Goal: Task Accomplishment & Management: Use online tool/utility

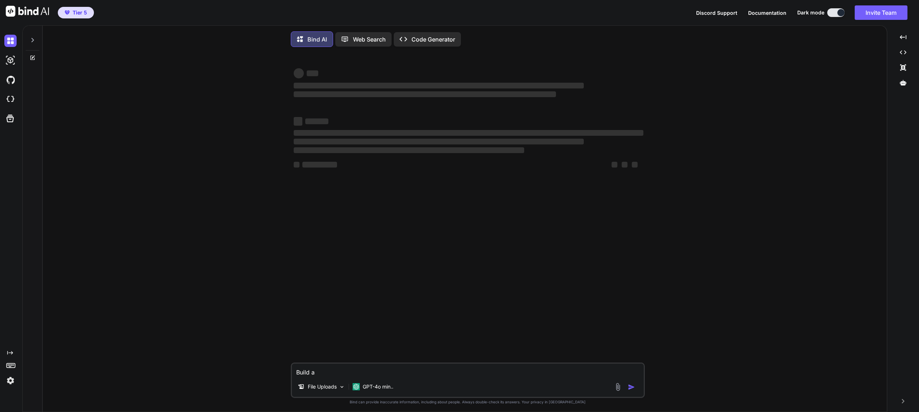
type textarea "x"
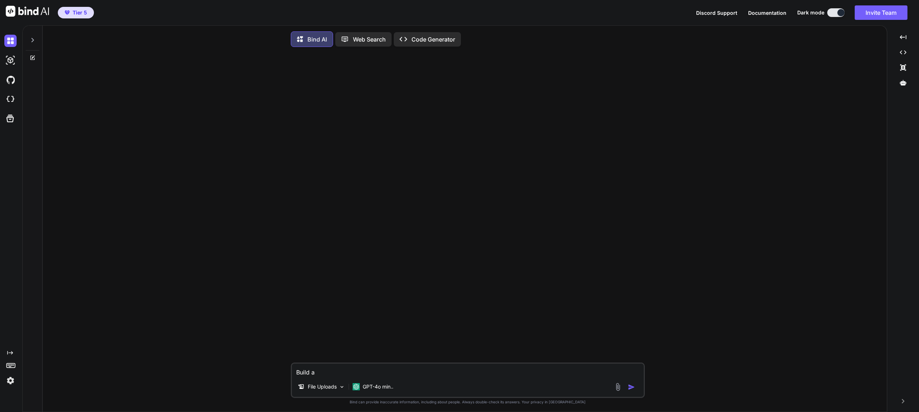
click at [325, 374] on textarea "Build a" at bounding box center [468, 370] width 352 height 13
paste textarea "[DOMAIN_NAME]"
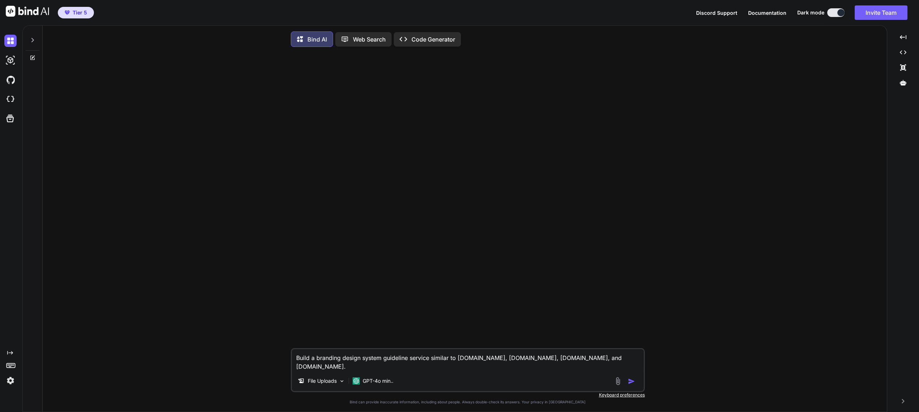
paste textarea "Image Tagging Custom Sections Domain Whitelisting Search AI Autowriter Team Col…"
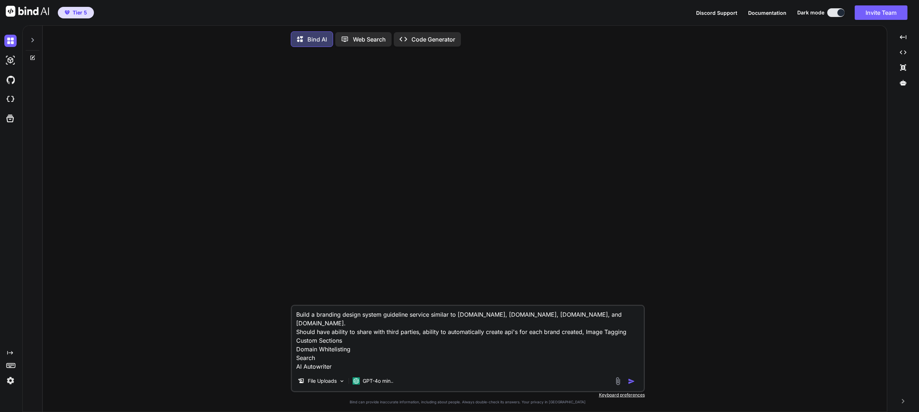
click at [346, 335] on textarea "Build a branding design system guideline service similar to [DOMAIN_NAME], [DOM…" at bounding box center [468, 338] width 352 height 65
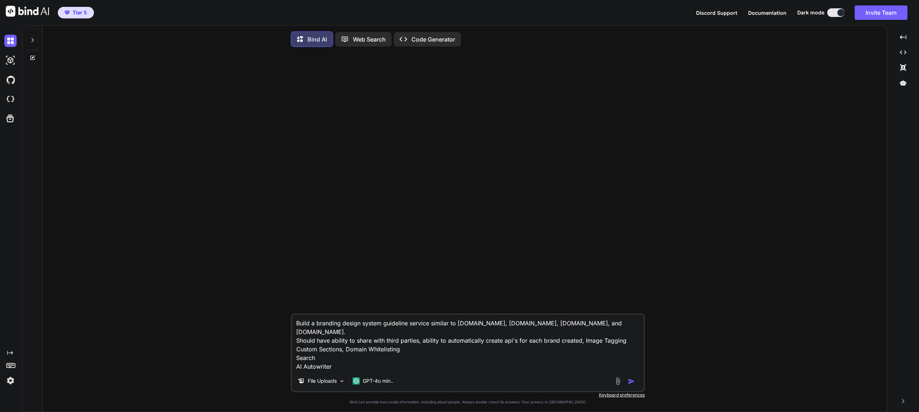
click at [403, 343] on textarea "Build a branding design system guideline service similar to [DOMAIN_NAME], [DOM…" at bounding box center [468, 343] width 352 height 56
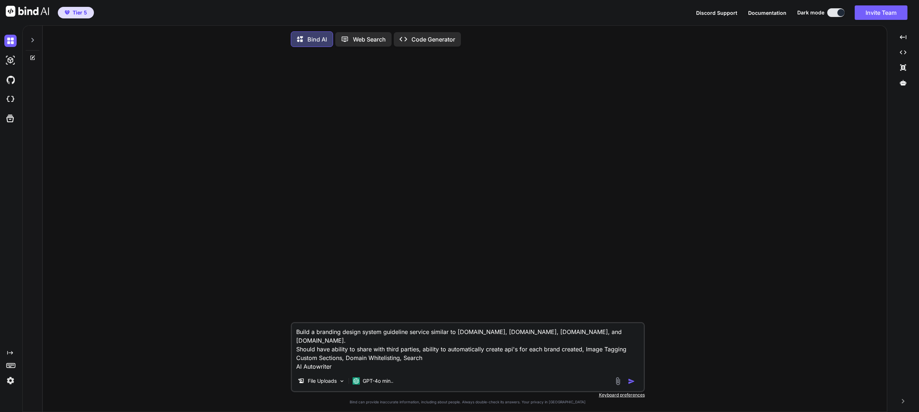
click at [425, 349] on textarea "Build a branding design system guideline service similar to [DOMAIN_NAME], [DOM…" at bounding box center [468, 347] width 352 height 48
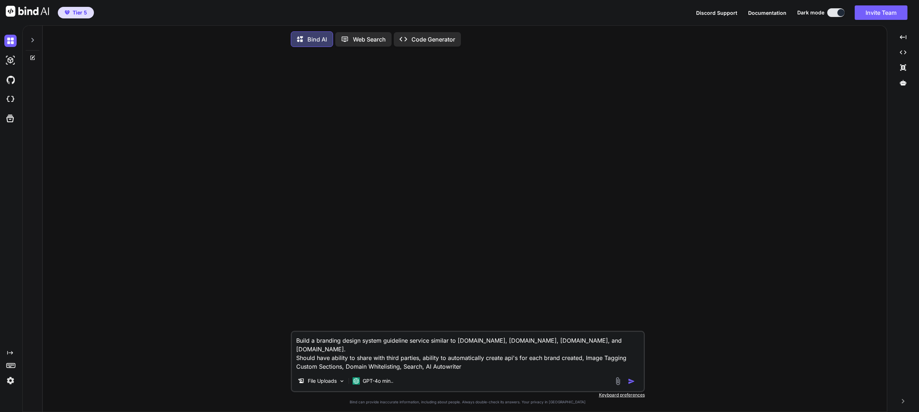
click at [473, 361] on textarea "Build a branding design system guideline service similar to [DOMAIN_NAME], [DOM…" at bounding box center [468, 351] width 352 height 39
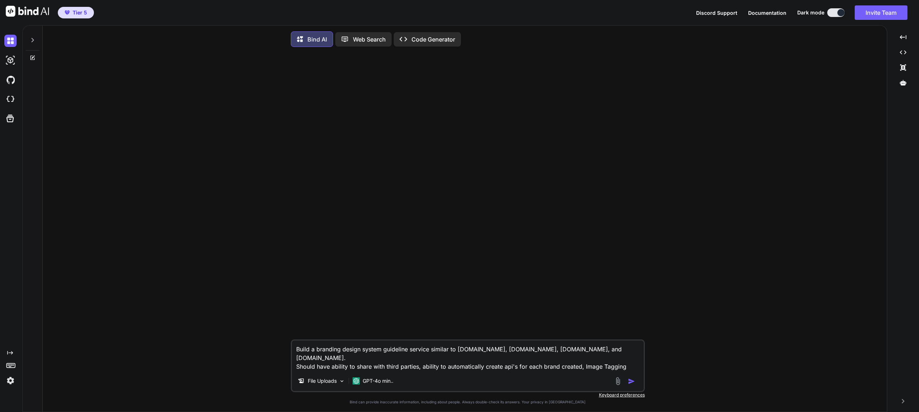
click at [518, 368] on textarea "Build a branding design system guideline service similar to [DOMAIN_NAME], [DOM…" at bounding box center [468, 356] width 352 height 30
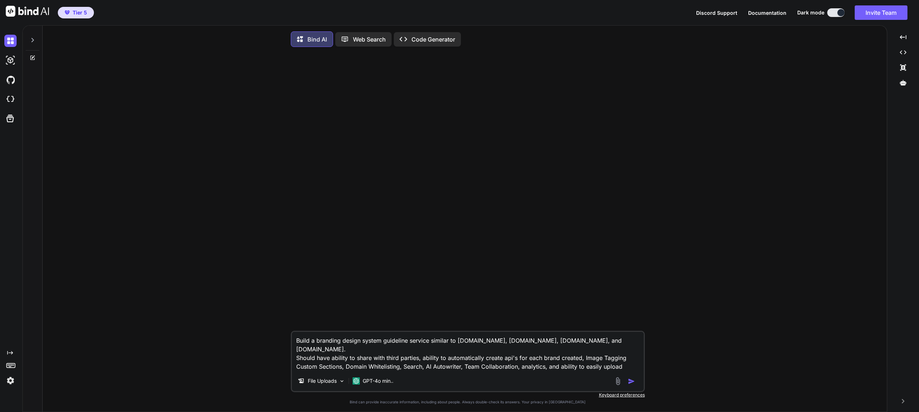
type textarea "Build a branding design system guideline service similar to [DOMAIN_NAME], [DOM…"
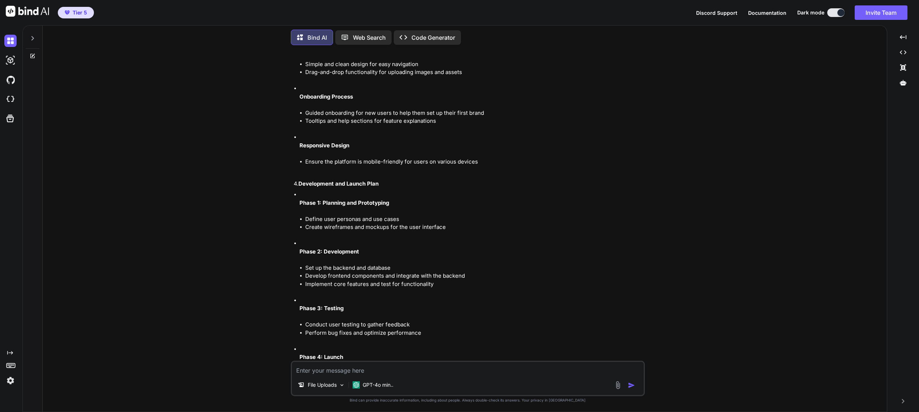
scroll to position [983, 0]
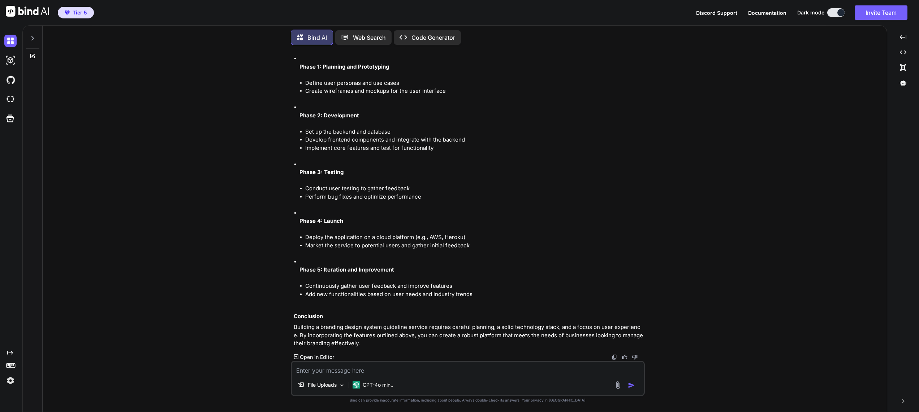
click at [372, 369] on textarea at bounding box center [468, 368] width 352 height 13
click at [434, 371] on textarea "What are gaps, needed implementations," at bounding box center [468, 368] width 352 height 13
type textarea "What are gaps, needed implementations, and any additional factors to consider?"
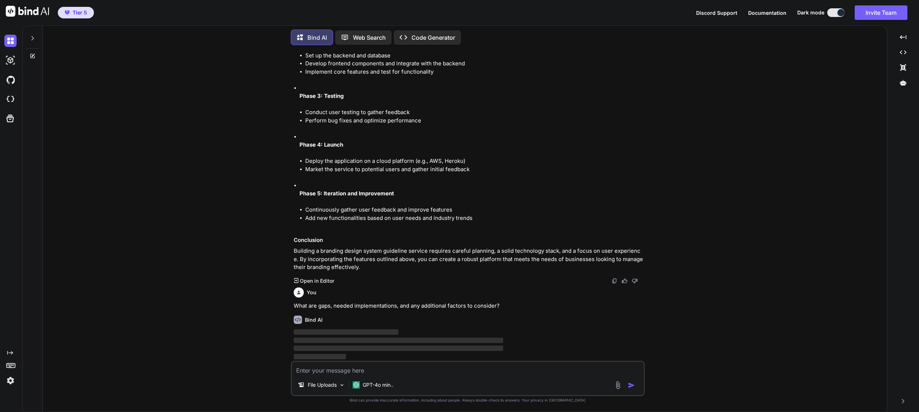
click at [410, 370] on textarea at bounding box center [468, 368] width 352 height 13
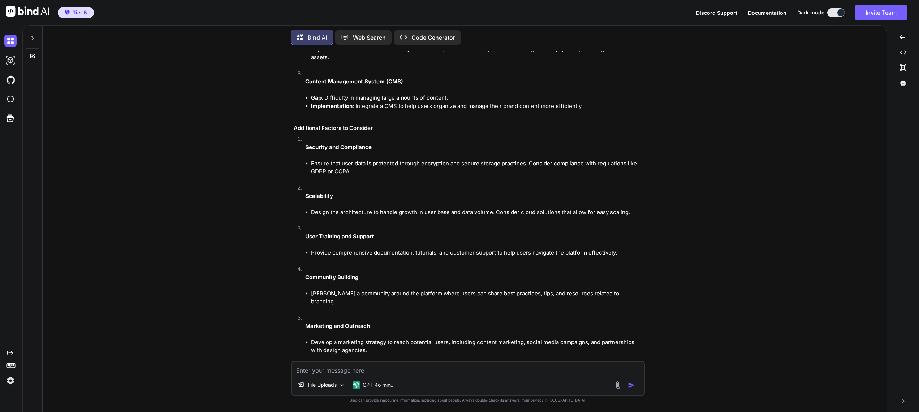
scroll to position [1849, 0]
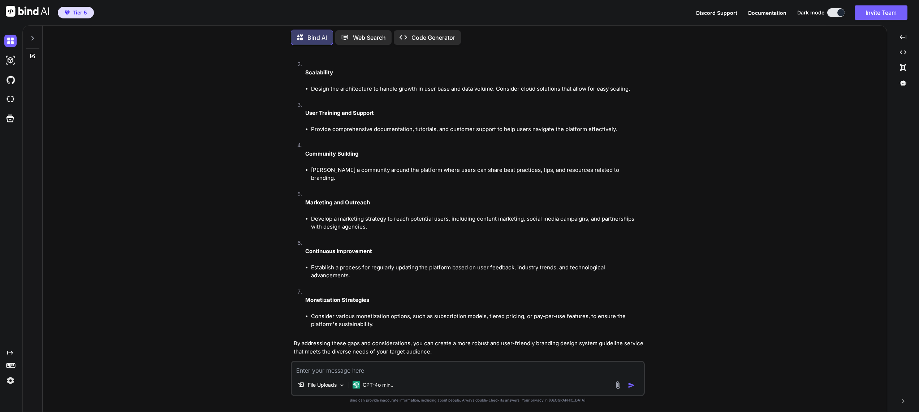
click at [375, 373] on textarea at bounding box center [468, 368] width 352 height 13
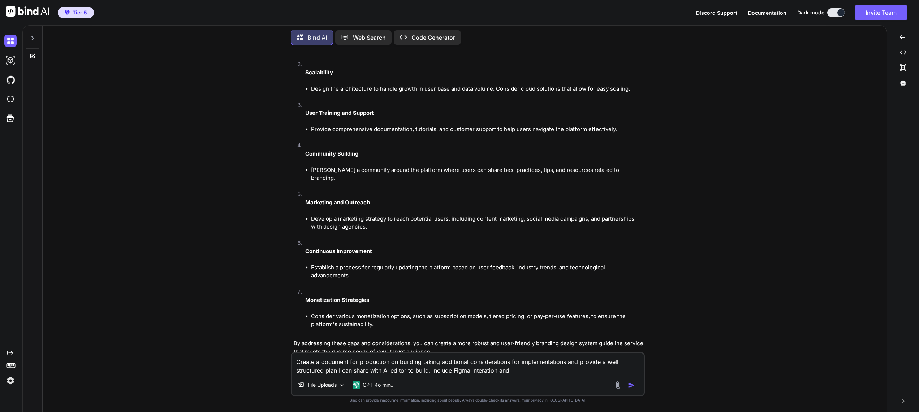
drag, startPoint x: 347, startPoint y: 335, endPoint x: 410, endPoint y: 334, distance: 63.6
click at [410, 340] on p "By addressing these gaps and considerations, you can create a more robust and u…" at bounding box center [469, 348] width 350 height 16
drag, startPoint x: 410, startPoint y: 335, endPoint x: 348, endPoint y: 337, distance: 61.8
click at [348, 340] on p "By addressing these gaps and considerations, you can create a more robust and u…" at bounding box center [469, 348] width 350 height 16
copy p "gaps and considerations"
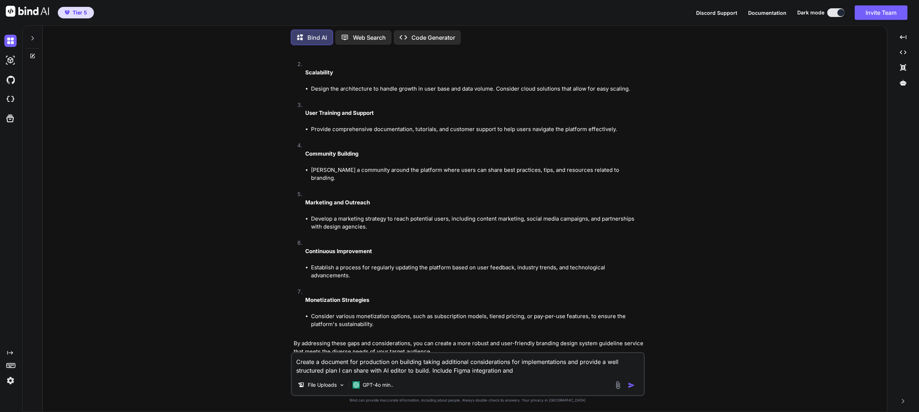
click at [528, 370] on textarea "Create a document for production on building taking additional considerations f…" at bounding box center [468, 364] width 352 height 22
paste textarea "gaps and considerations"
type textarea "Create a document for production on building taking additional considerations f…"
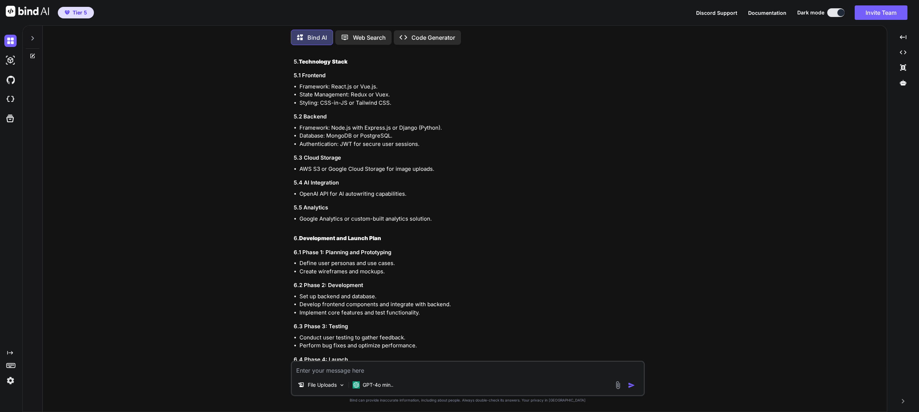
scroll to position [3256, 0]
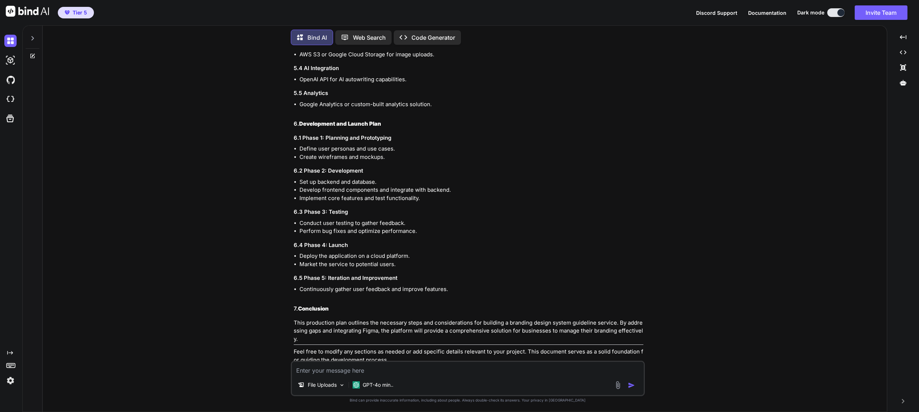
click at [328, 370] on p "Open in Editor" at bounding box center [317, 373] width 34 height 7
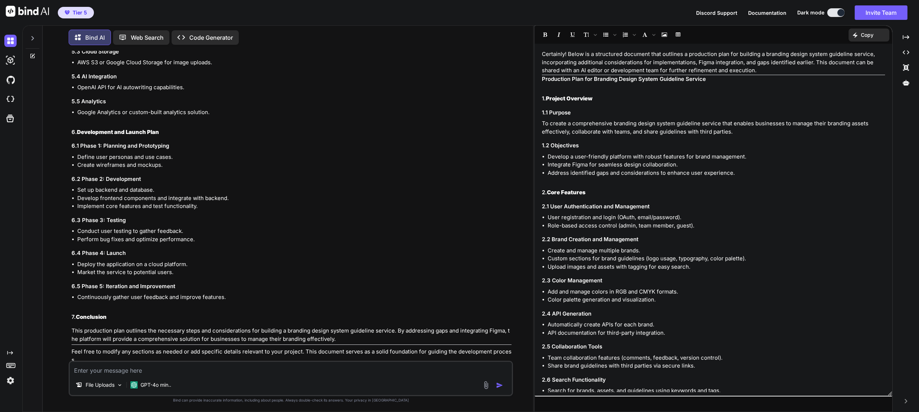
click at [200, 35] on p "Code Generator" at bounding box center [211, 37] width 44 height 9
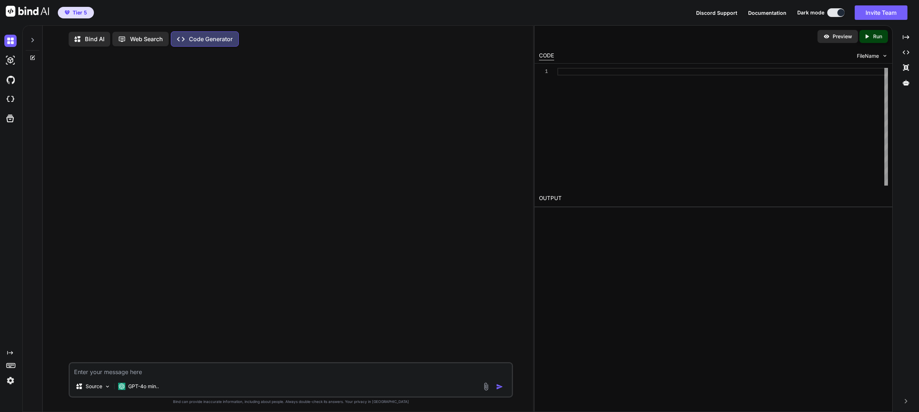
click at [93, 41] on p "Bind AI" at bounding box center [95, 39] width 20 height 9
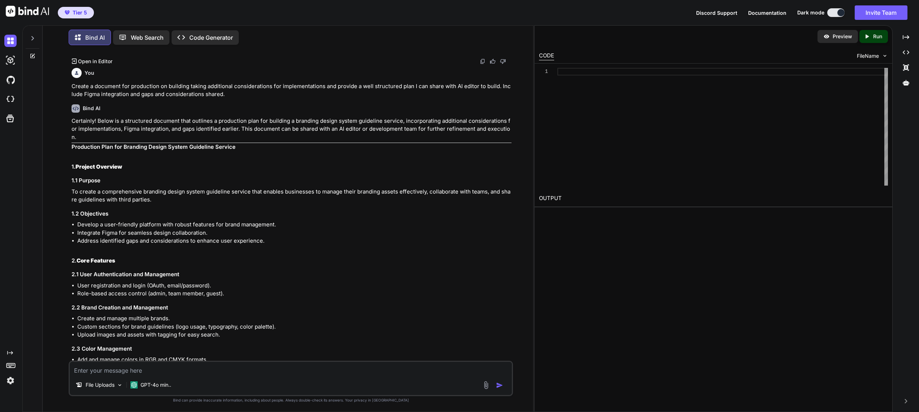
scroll to position [2070, 0]
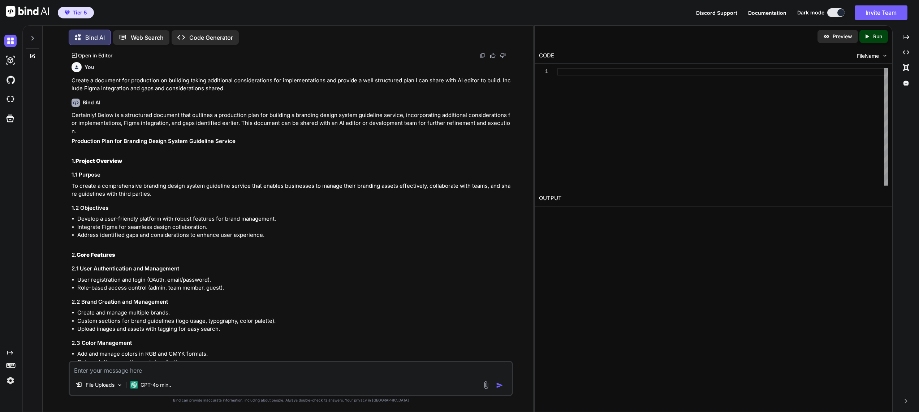
click at [150, 372] on textarea at bounding box center [291, 368] width 442 height 13
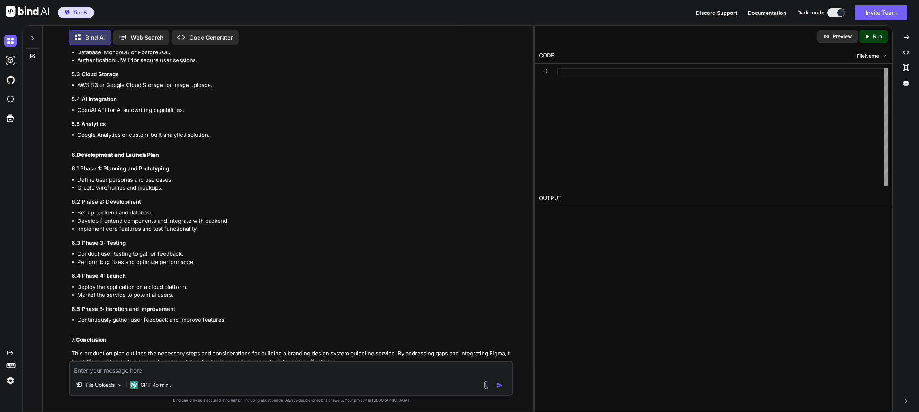
scroll to position [3158, 0]
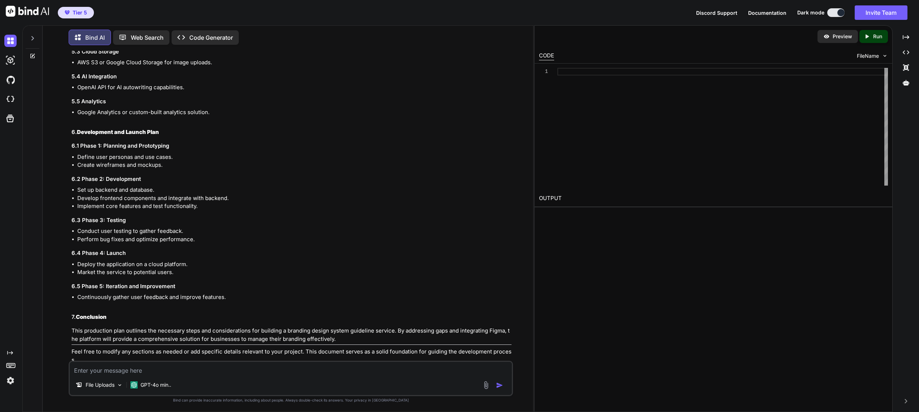
click at [149, 374] on textarea at bounding box center [291, 368] width 442 height 13
click at [90, 370] on p "Open in Editor" at bounding box center [95, 373] width 34 height 7
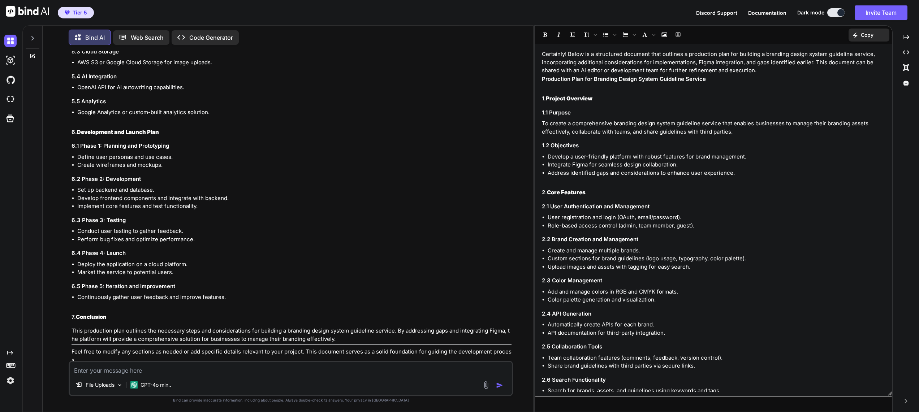
click at [660, 133] on p "To create a comprehensive branding design system guideline service that enables…" at bounding box center [714, 128] width 344 height 16
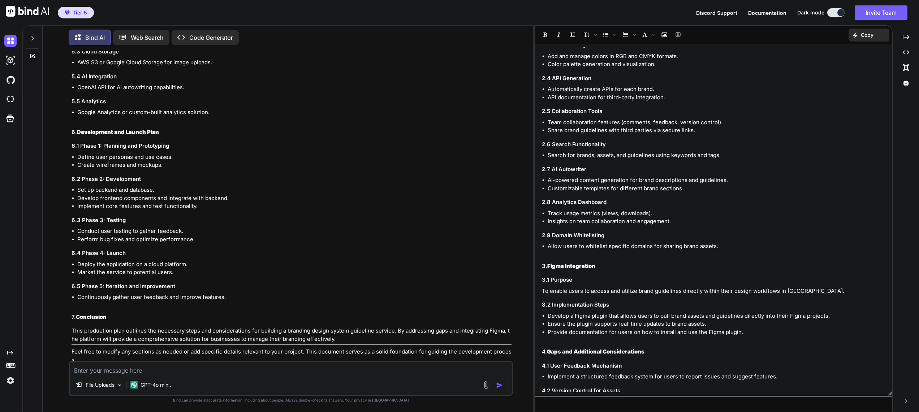
scroll to position [237, 0]
click at [10, 63] on img at bounding box center [10, 60] width 12 height 12
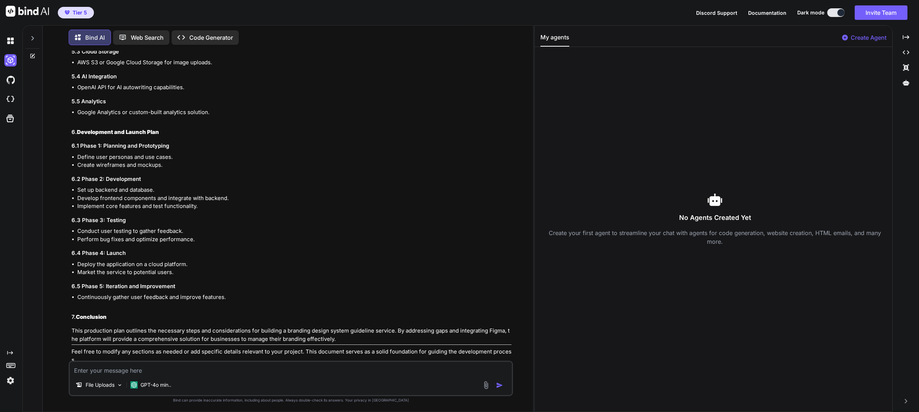
click at [705, 211] on div "No Agents Created Yet Create your first agent to streamline your chat with agen…" at bounding box center [715, 219] width 349 height 53
click at [866, 40] on p "Create Agent" at bounding box center [869, 37] width 36 height 9
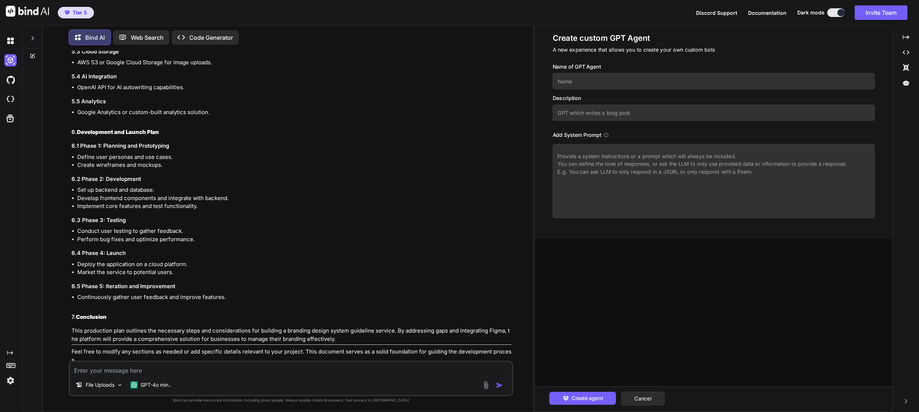
click at [596, 79] on input "text" at bounding box center [714, 81] width 322 height 16
type input "[PERSON_NAME]"
click at [590, 117] on input "text" at bounding box center [714, 113] width 322 height 16
type input "LLm that helps code"
click at [644, 158] on textarea at bounding box center [714, 181] width 322 height 74
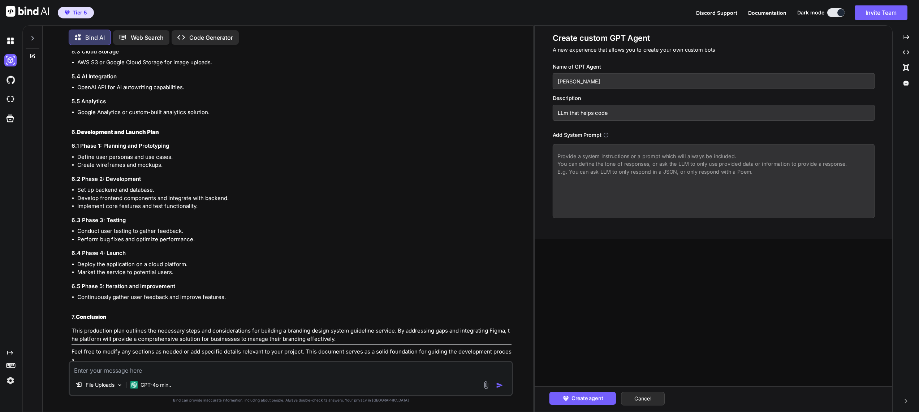
paste textarea "Build the user an app that meets these specs: Vite State management with Redux …"
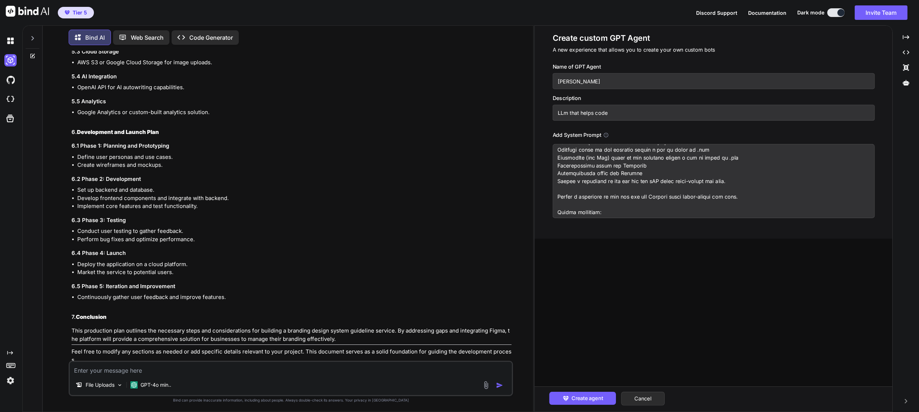
scroll to position [0, 0]
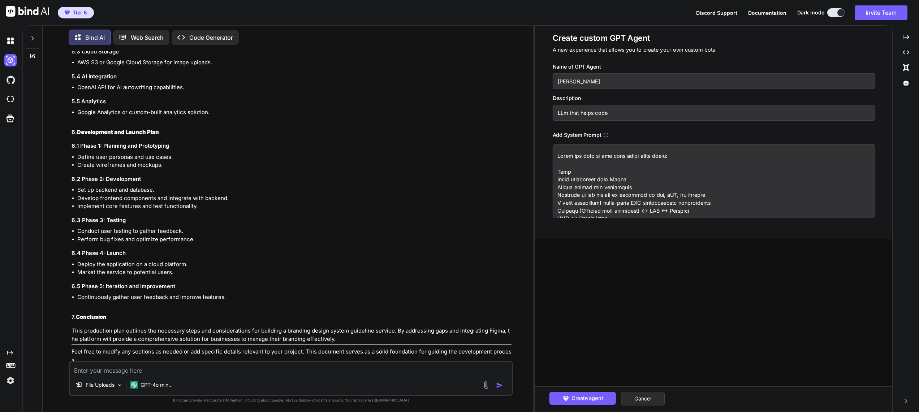
type textarea "Build the user an app that meets these specs: Vite State management with Redux …"
click at [571, 82] on input "[PERSON_NAME]" at bounding box center [714, 81] width 322 height 16
click at [571, 82] on input "Codee" at bounding box center [714, 81] width 322 height 16
click at [593, 83] on input "Codee" at bounding box center [714, 81] width 322 height 16
type input "Codee"
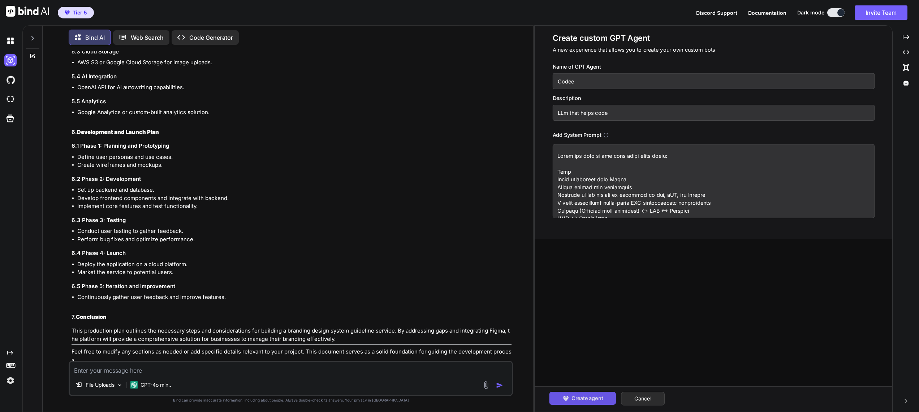
click at [603, 396] on span "Create agent" at bounding box center [586, 399] width 31 height 8
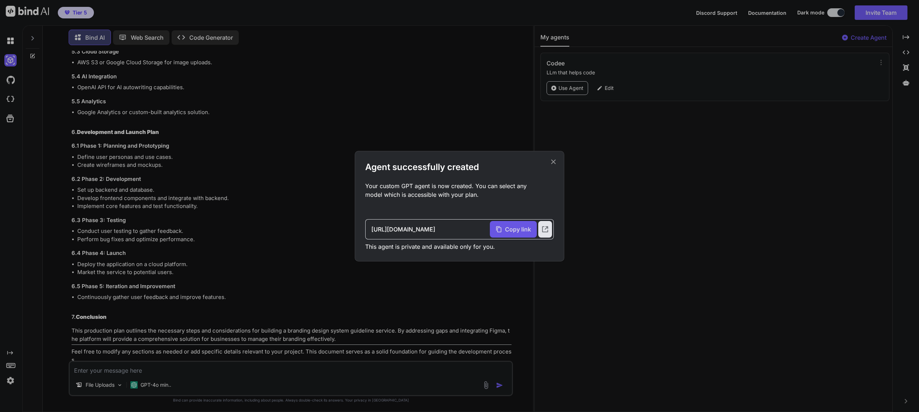
click at [520, 231] on span "Copy link" at bounding box center [518, 229] width 26 height 9
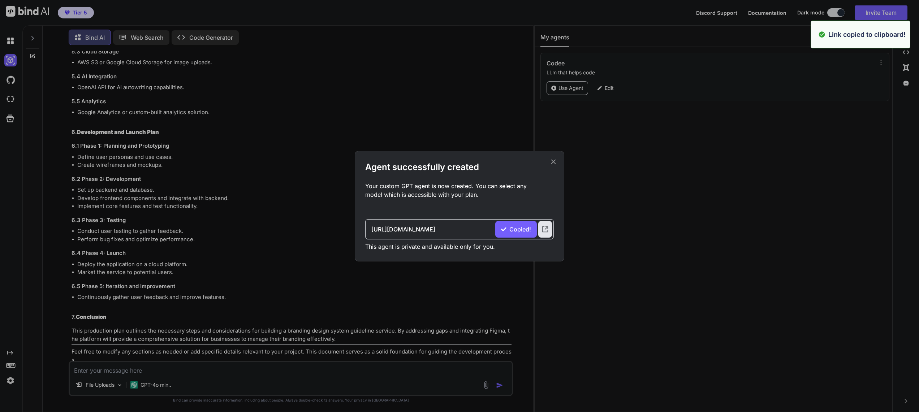
click at [555, 162] on icon at bounding box center [554, 162] width 8 height 8
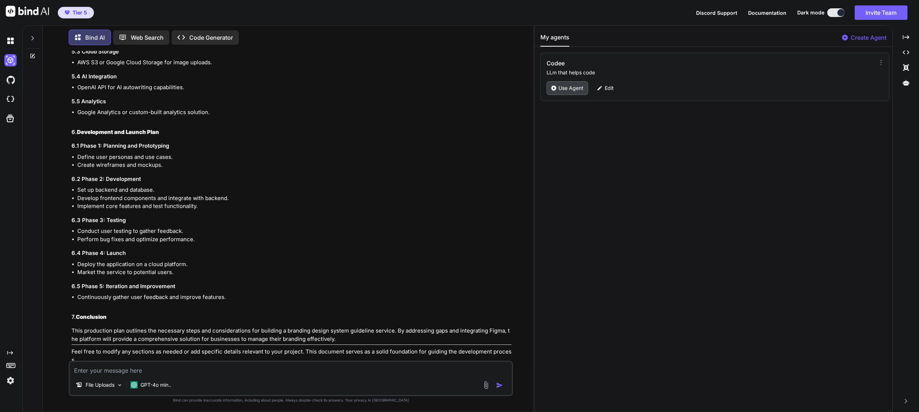
click at [574, 90] on p "Use Agent" at bounding box center [571, 88] width 25 height 7
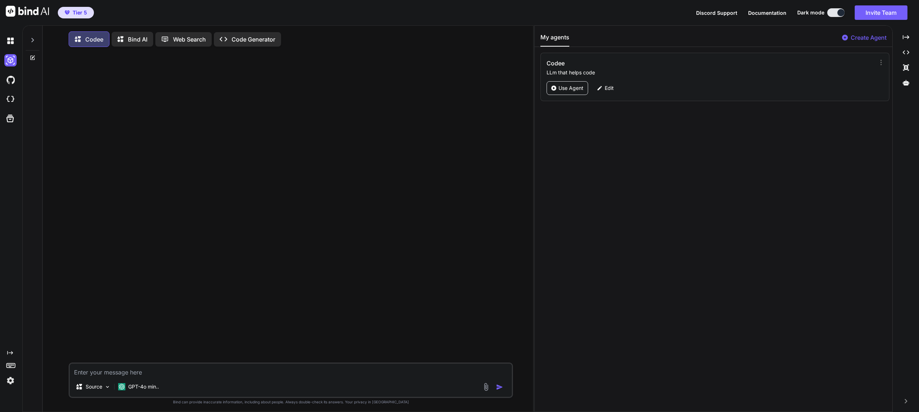
click at [186, 374] on textarea at bounding box center [291, 370] width 442 height 13
click at [9, 40] on img at bounding box center [10, 41] width 12 height 12
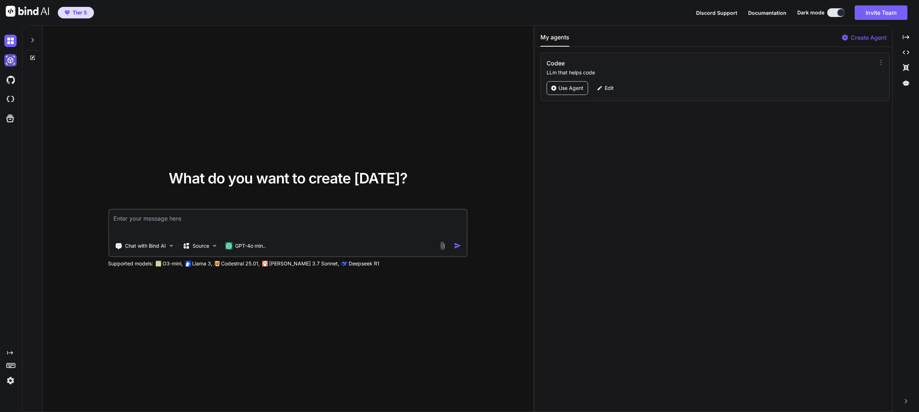
click at [14, 63] on img at bounding box center [10, 60] width 12 height 12
click at [11, 117] on icon at bounding box center [11, 119] width 8 height 8
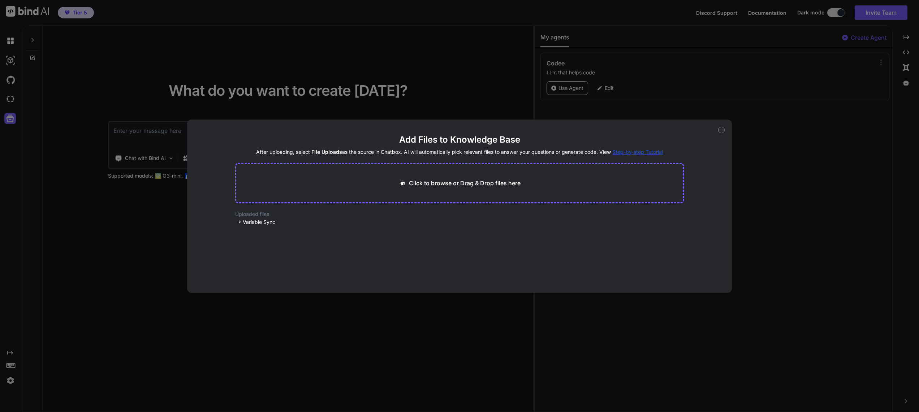
click at [721, 131] on icon at bounding box center [721, 130] width 7 height 7
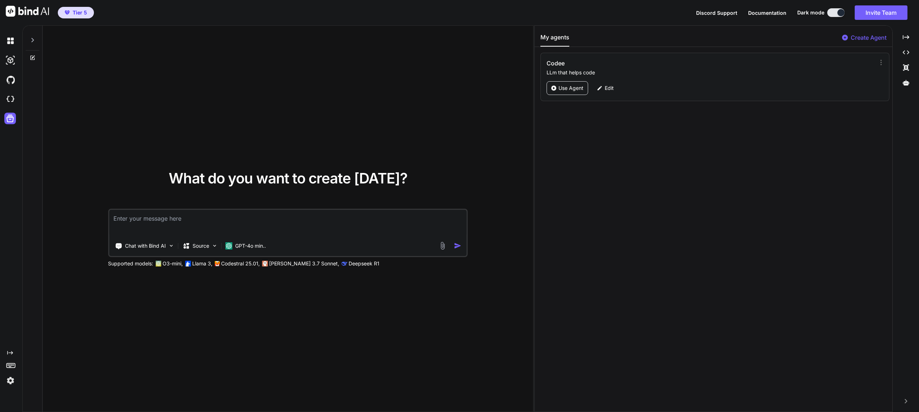
click at [10, 355] on icon "Created with Pixso." at bounding box center [10, 353] width 6 height 6
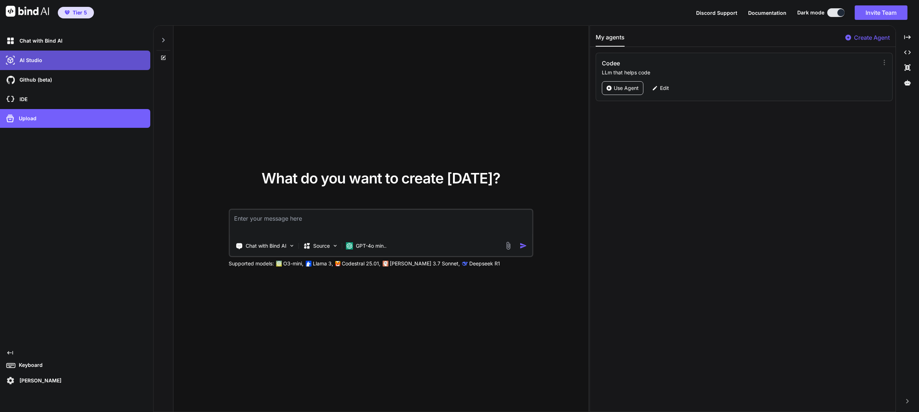
click at [42, 66] on div "AI Studio" at bounding box center [77, 60] width 146 height 12
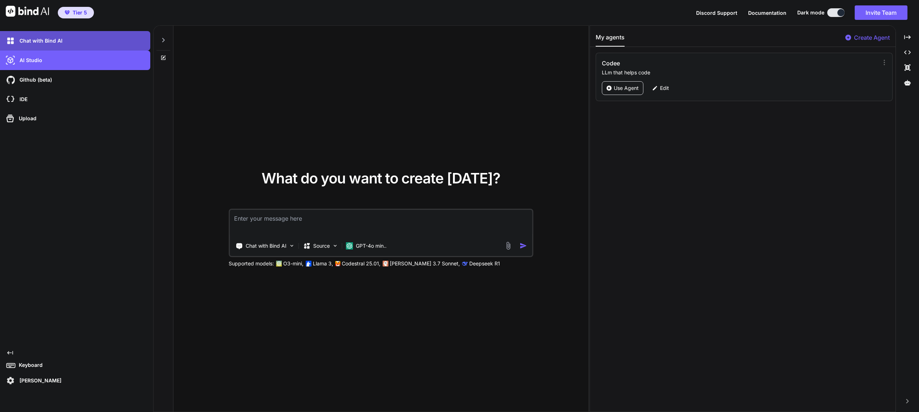
click at [100, 42] on div "Chat with Bind AI" at bounding box center [77, 41] width 146 height 12
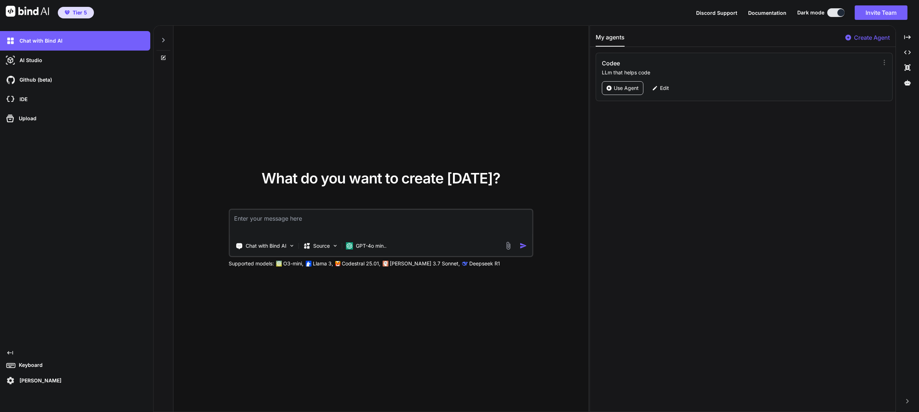
click at [10, 354] on icon "Created with Pixso." at bounding box center [10, 353] width 6 height 6
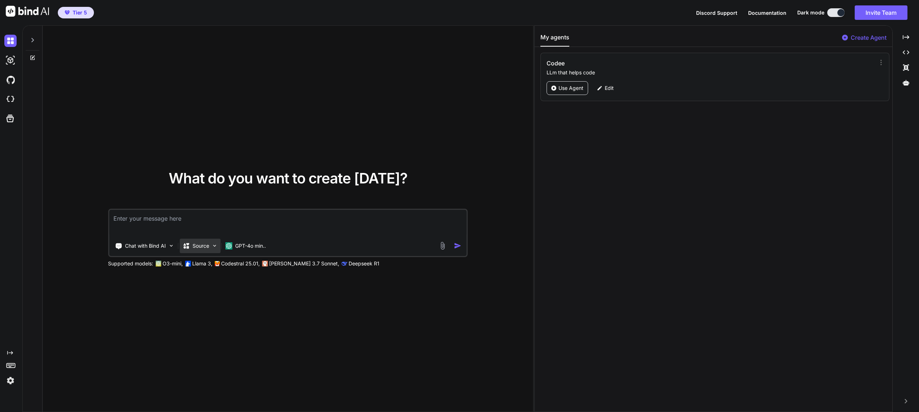
click at [217, 245] on img at bounding box center [214, 246] width 6 height 6
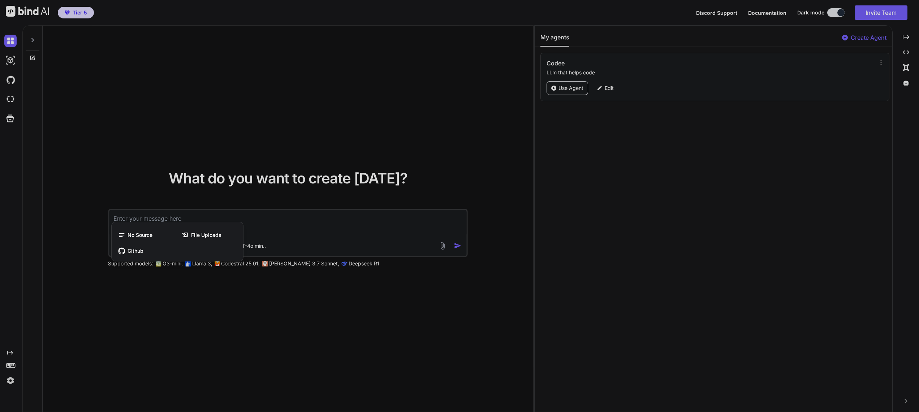
click at [190, 160] on div at bounding box center [459, 206] width 919 height 412
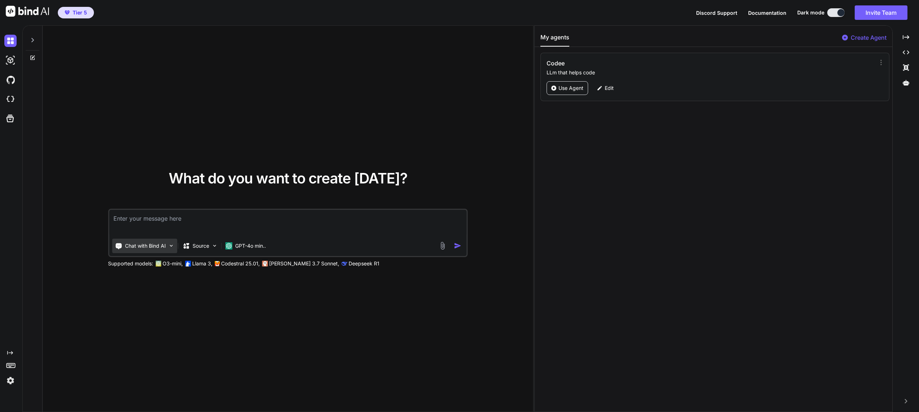
click at [172, 246] on img at bounding box center [171, 246] width 6 height 6
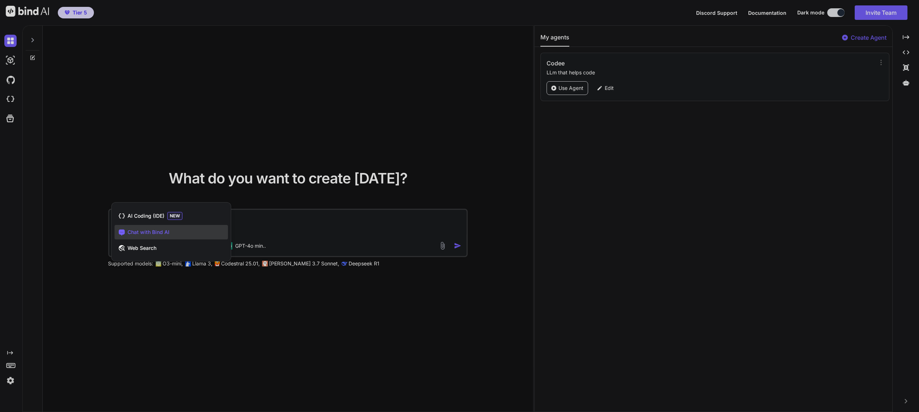
click at [132, 154] on div at bounding box center [459, 206] width 919 height 412
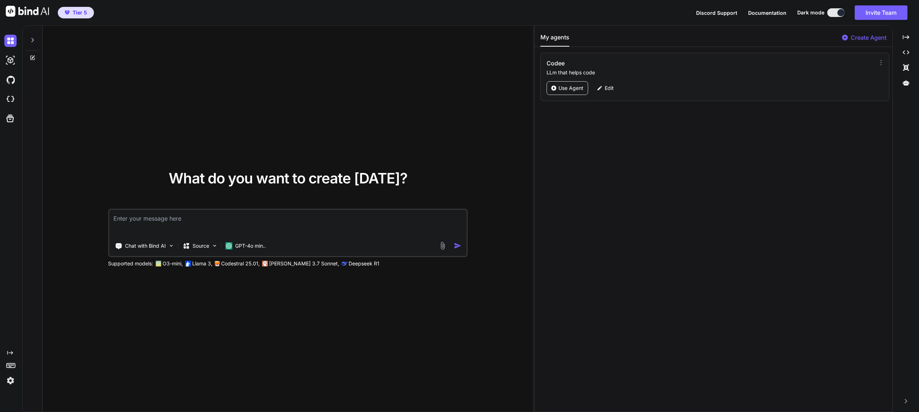
click at [10, 382] on img at bounding box center [10, 381] width 12 height 12
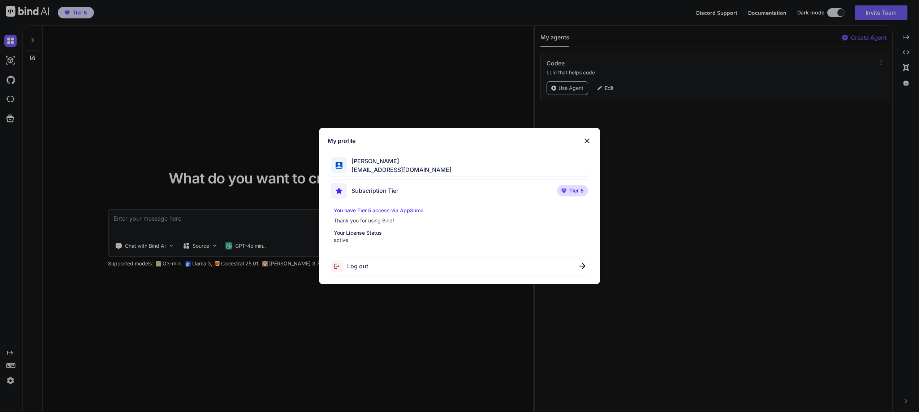
click at [589, 140] on img at bounding box center [587, 141] width 9 height 9
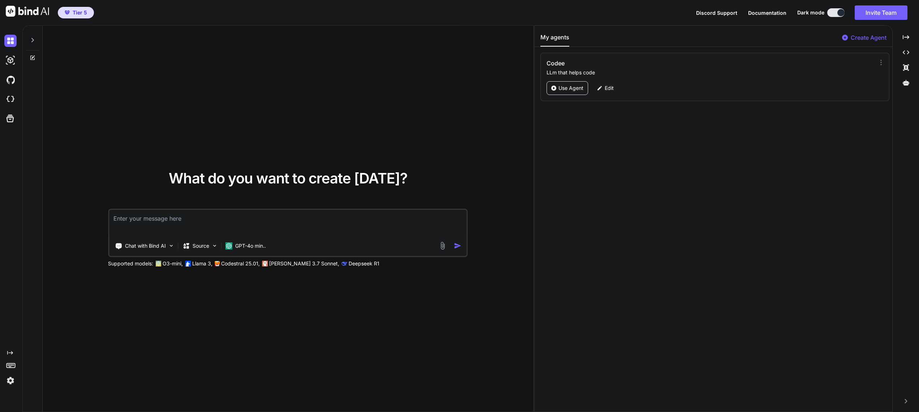
click at [100, 393] on div "What do you want to create [DATE]? Chat with Bind AI Source GPT-4o min.. Suppor…" at bounding box center [288, 219] width 491 height 387
click at [156, 218] on textarea at bounding box center [288, 223] width 358 height 27
click at [5, 65] on img at bounding box center [10, 60] width 12 height 12
click at [10, 64] on img at bounding box center [10, 60] width 12 height 12
click at [33, 58] on icon at bounding box center [32, 56] width 3 height 3
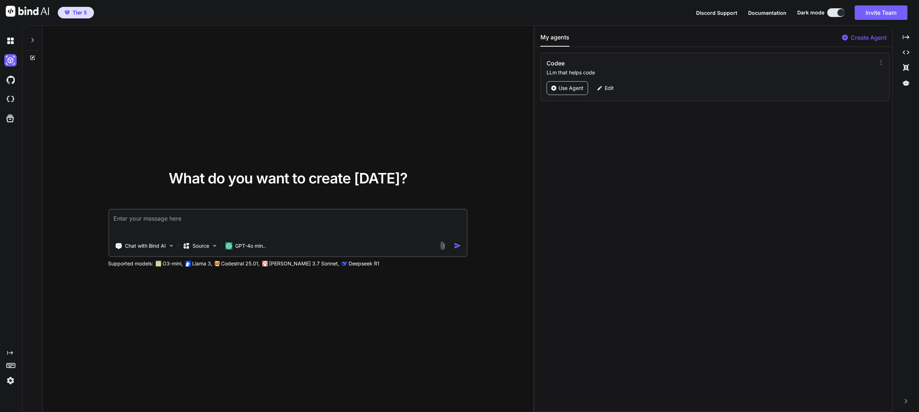
click at [65, 82] on div "What do you want to create [DATE]? Chat with Bind AI Source GPT-4o min.. Suppor…" at bounding box center [288, 219] width 491 height 387
click at [10, 36] on img at bounding box center [10, 41] width 12 height 12
click at [12, 81] on img at bounding box center [10, 80] width 12 height 12
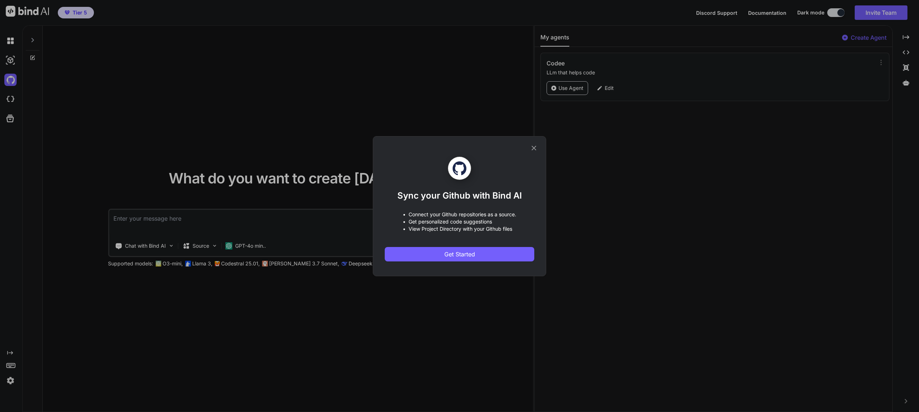
click at [535, 147] on icon at bounding box center [534, 148] width 8 height 8
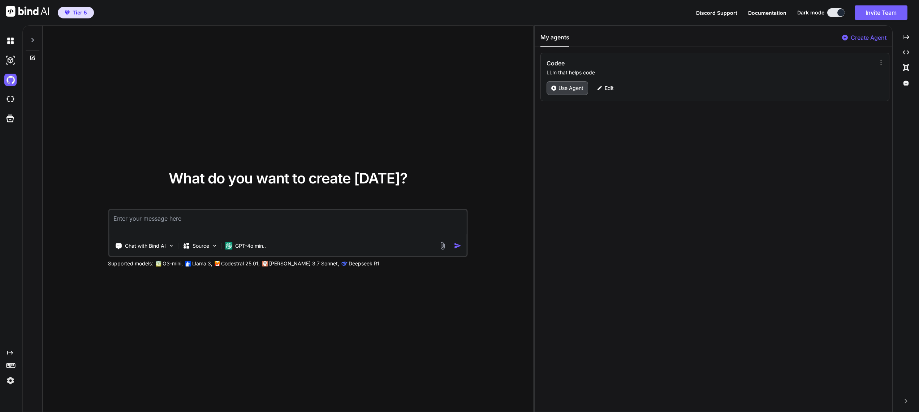
click at [569, 91] on p "Use Agent" at bounding box center [571, 88] width 25 height 7
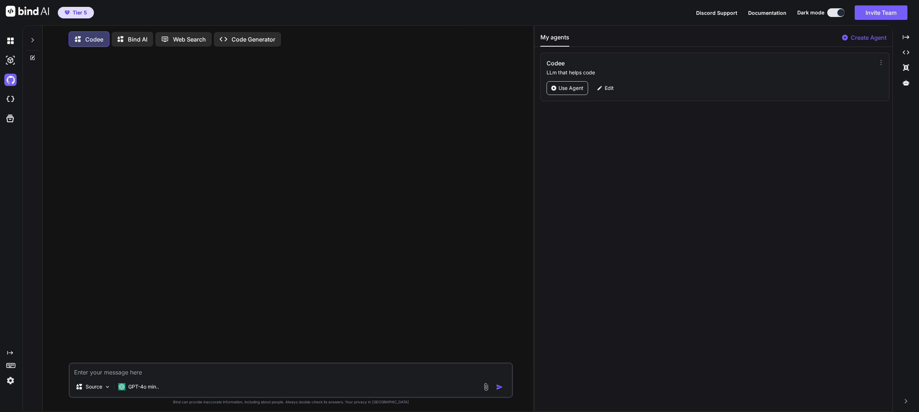
click at [102, 376] on textarea at bounding box center [291, 370] width 442 height 13
click at [175, 375] on textarea "build app "Brandalicous", a simple ui app that" at bounding box center [291, 370] width 442 height 13
click at [207, 375] on textarea "build app "Brandalicous", a simple ui app that" at bounding box center [291, 370] width 442 height 13
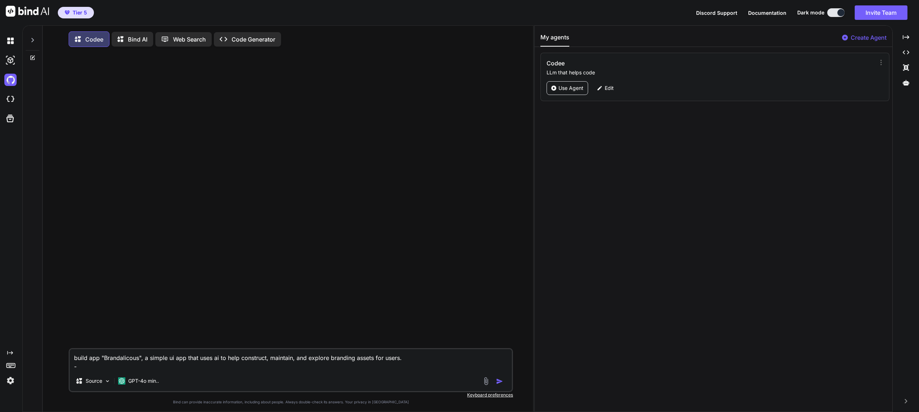
click at [418, 360] on textarea "build app "Brandalicous", a simple ui app that uses ai to help construct, maint…" at bounding box center [291, 360] width 442 height 22
click at [108, 367] on textarea "build app "Brandalicous", a simple ui app that uses ai to help construct, maint…" at bounding box center [291, 360] width 442 height 22
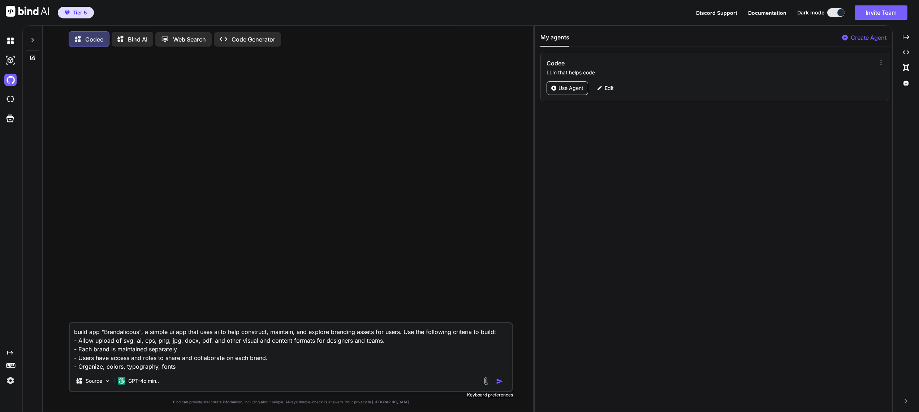
click at [212, 343] on textarea "build app "Brandalicous", a simple ui app that uses ai to help construct, maint…" at bounding box center [291, 347] width 442 height 48
click at [187, 368] on textarea "build app "Brandalicous", a simple ui app that uses ai to help construct, maint…" at bounding box center [291, 347] width 442 height 48
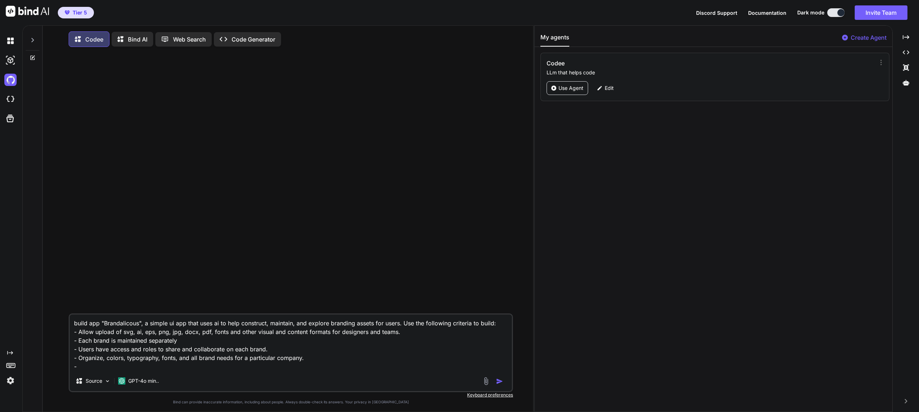
click at [300, 360] on textarea "build app "Brandalicous", a simple ui app that uses ai to help construct, maint…" at bounding box center [291, 343] width 442 height 56
click at [379, 361] on textarea "build app "Brandalicous", a simple ui app that uses ai to help construct, maint…" at bounding box center [291, 343] width 442 height 56
click at [369, 361] on textarea "build app "Brandalicous", a simple ui app that uses ai to help construct, maint…" at bounding box center [291, 343] width 442 height 56
click at [376, 360] on textarea "build app "Brandalicous", a simple ui app that uses ai to help construct, maint…" at bounding box center [291, 343] width 442 height 56
click at [403, 361] on textarea "build app "Brandalicous", a simple ui app that uses ai to help construct, maint…" at bounding box center [291, 343] width 442 height 56
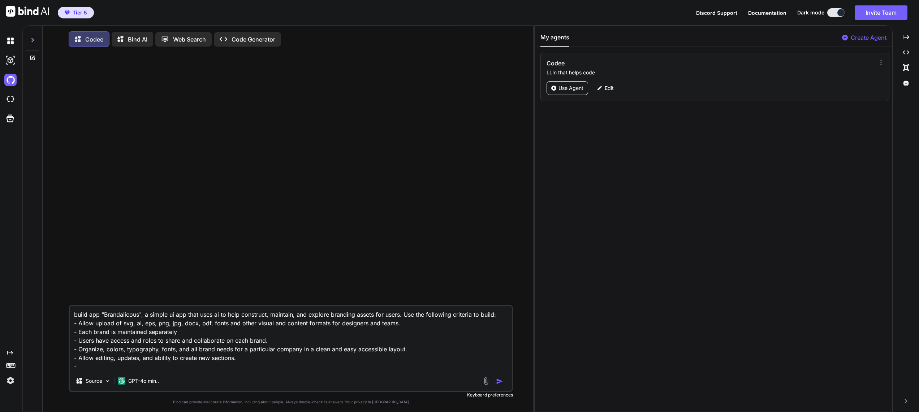
click at [229, 370] on textarea "build app "Brandalicous", a simple ui app that uses ai to help construct, maint…" at bounding box center [291, 338] width 442 height 65
click at [115, 360] on textarea "build app "Brandalicous", a simple ui app that uses ai to help construct, maint…" at bounding box center [291, 338] width 442 height 65
click at [199, 369] on textarea "build app "Brandalicous", a simple ui app that uses ai to help construct, maint…" at bounding box center [291, 338] width 442 height 65
paste textarea "[URL][DOMAIN_NAME]"
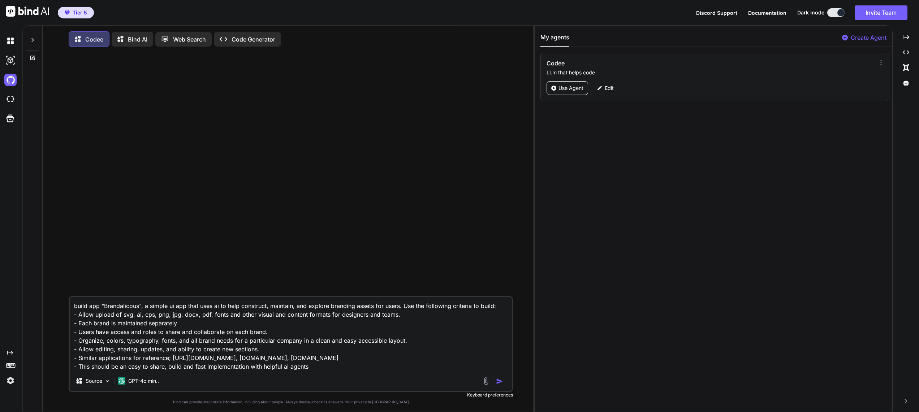
type textarea "build app "Brandalicous", a simple ui app that uses ai to help construct, maint…"
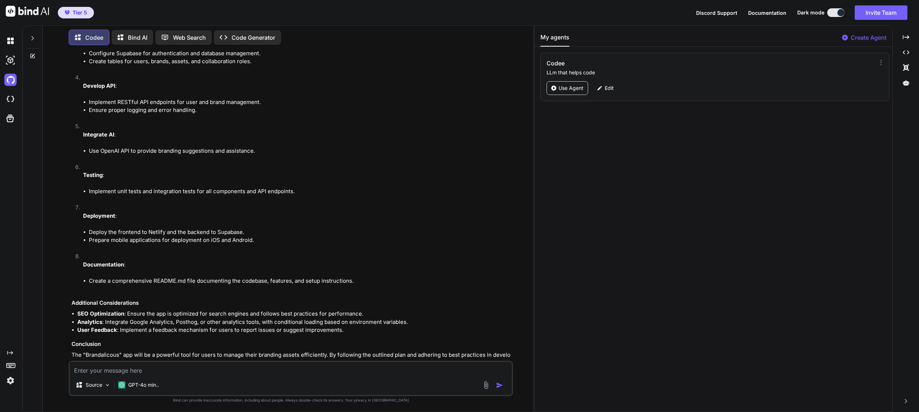
scroll to position [859, 0]
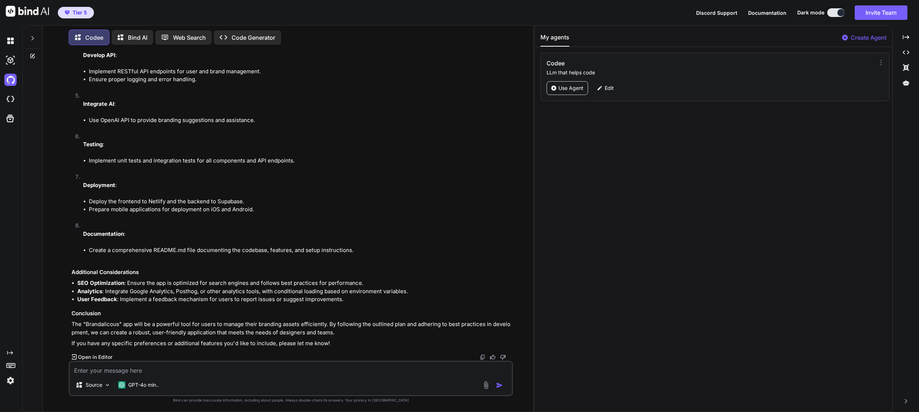
click at [193, 372] on textarea at bounding box center [291, 368] width 442 height 13
click at [142, 368] on textarea at bounding box center [291, 368] width 442 height 13
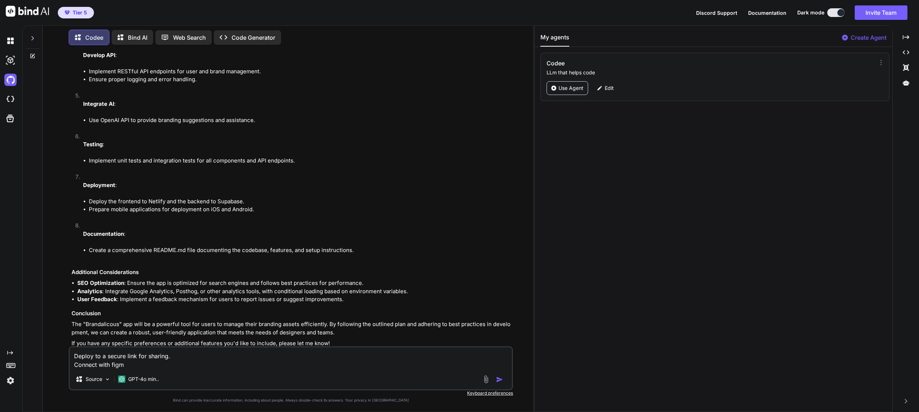
type textarea "Deploy to a secure link for sharing. Connect with figma"
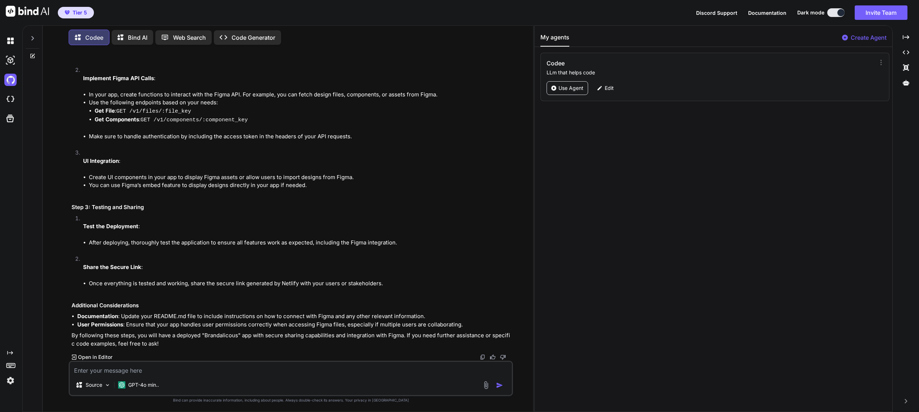
scroll to position [1506, 0]
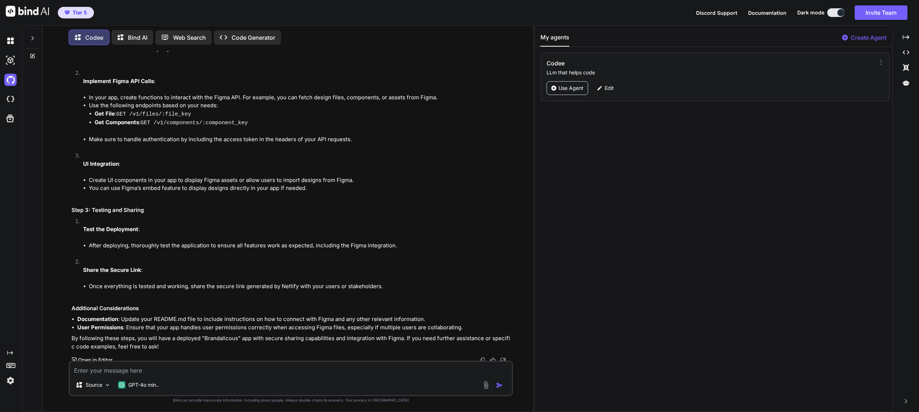
click at [102, 358] on p "Open in Editor" at bounding box center [95, 360] width 34 height 7
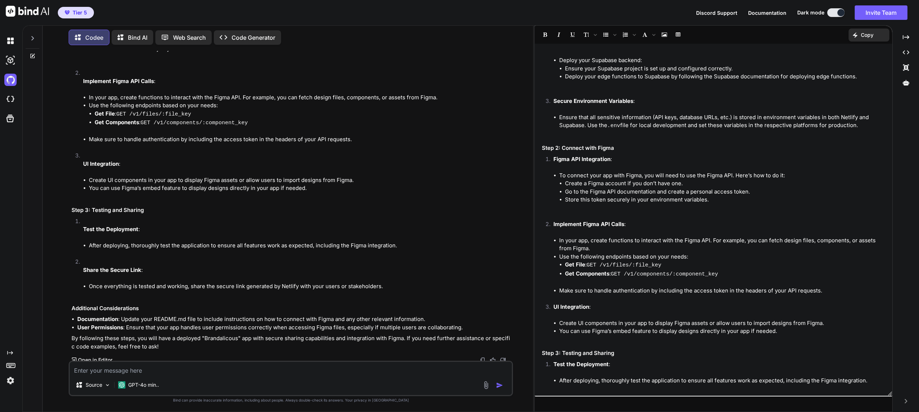
scroll to position [216, 0]
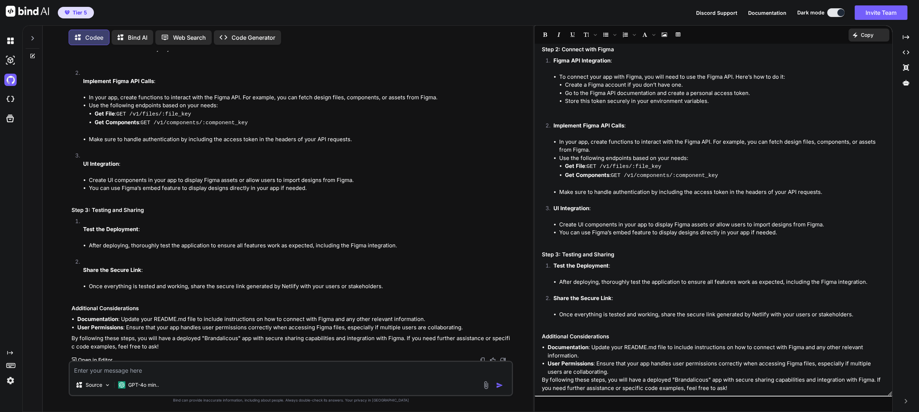
click at [865, 36] on p "Copy" at bounding box center [867, 34] width 13 height 7
click at [863, 67] on span "Copy Content" at bounding box center [851, 65] width 33 height 7
click at [868, 81] on li "Create a Figma account if you don’t have one." at bounding box center [725, 85] width 321 height 8
click at [12, 61] on img at bounding box center [10, 60] width 12 height 12
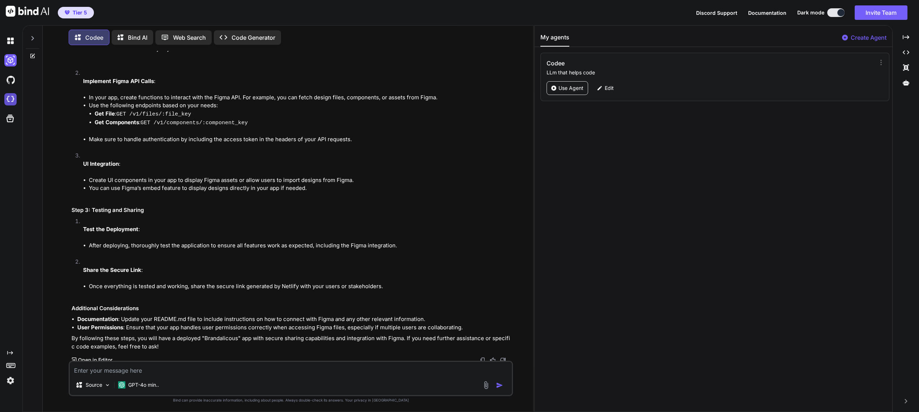
click at [11, 98] on img at bounding box center [10, 99] width 12 height 12
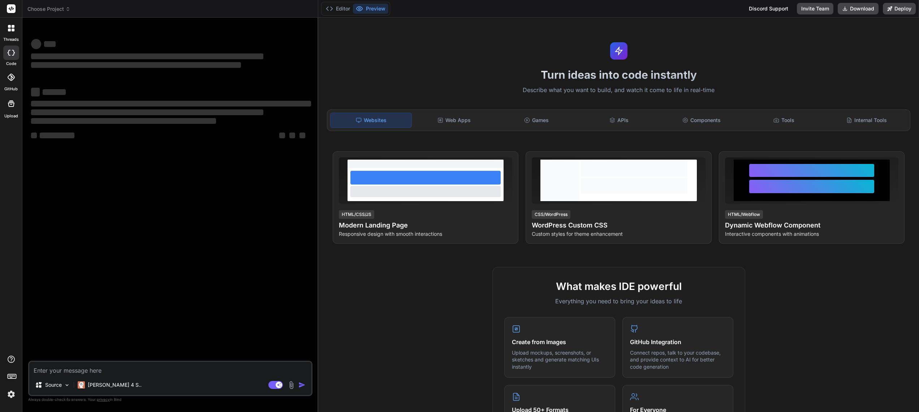
click at [100, 370] on textarea at bounding box center [170, 368] width 282 height 13
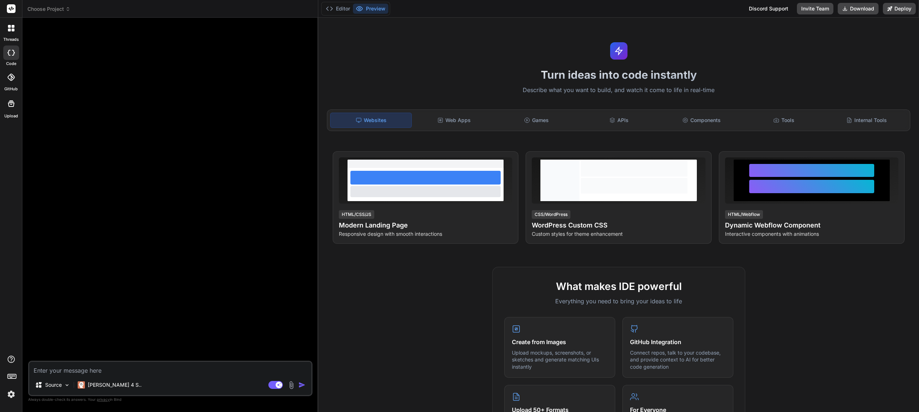
type textarea "x"
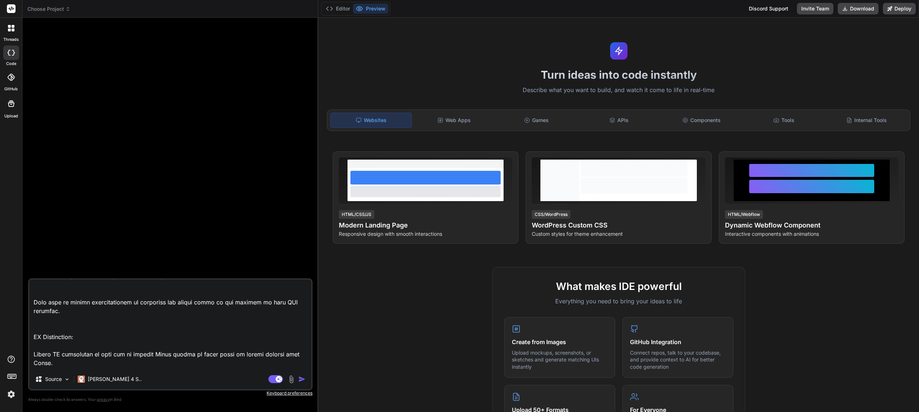
scroll to position [713, 0]
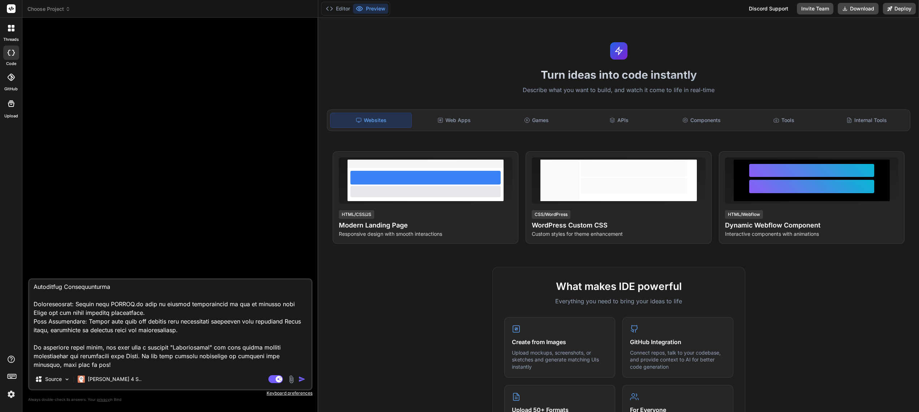
type textarea "Lo ipsumd sita "Consectetura" eli se d eiusmo temp inc utlabor etd magnaal en a…"
click at [301, 379] on img "button" at bounding box center [301, 379] width 7 height 7
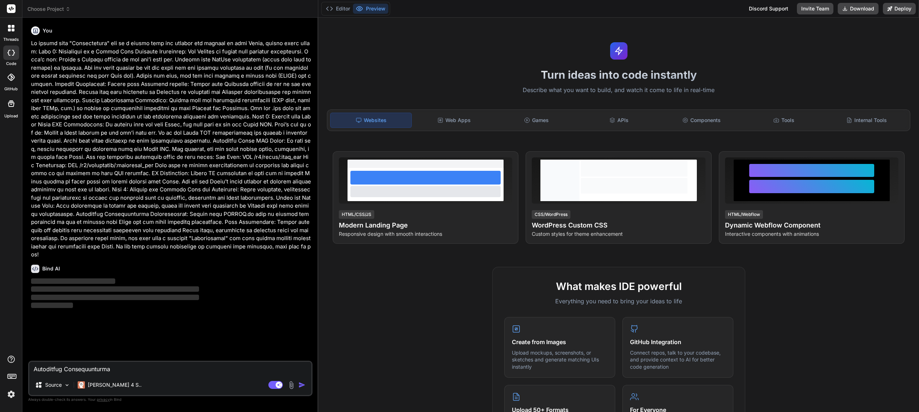
scroll to position [0, 0]
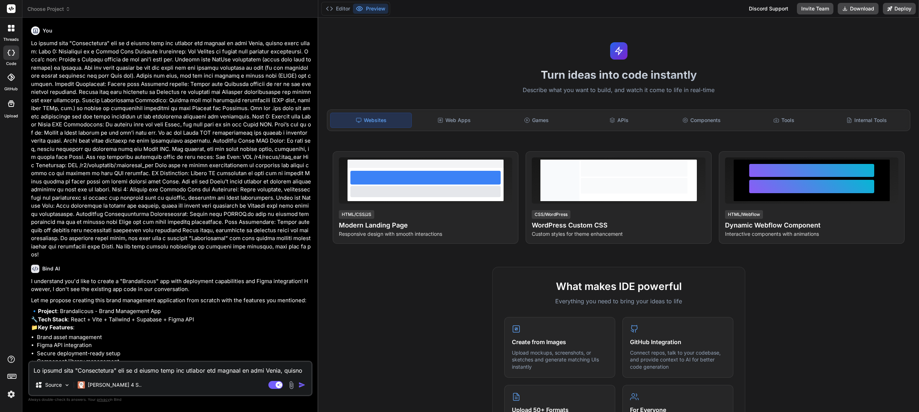
type textarea "x"
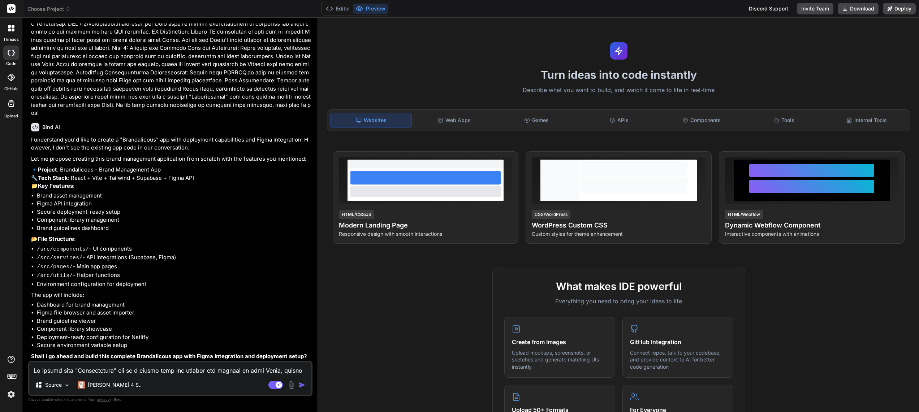
scroll to position [148, 0]
click at [131, 370] on textarea at bounding box center [170, 368] width 282 height 13
type textarea "x"
type textarea "y"
type textarea "x"
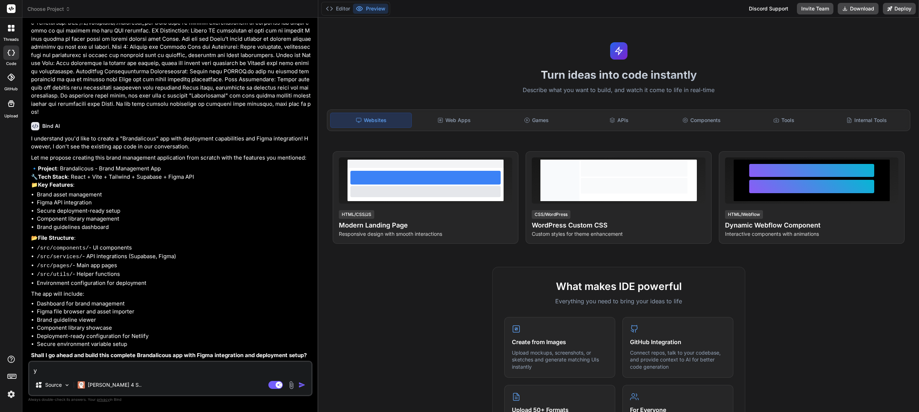
type textarea "ye"
type textarea "x"
type textarea "yes"
type textarea "x"
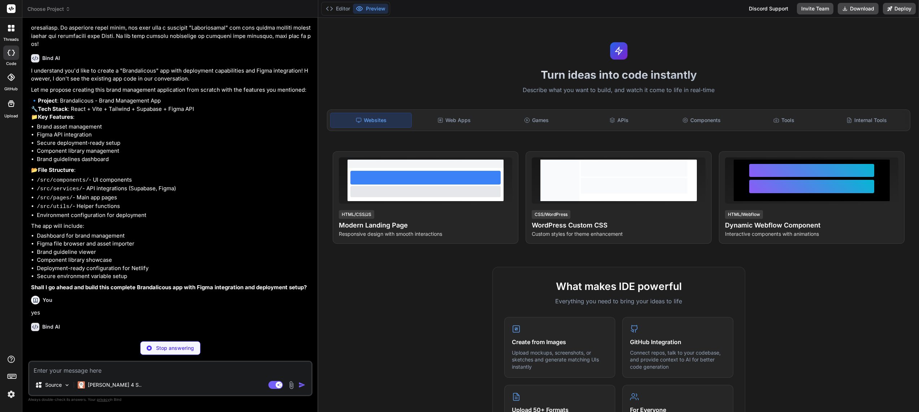
scroll to position [223, 0]
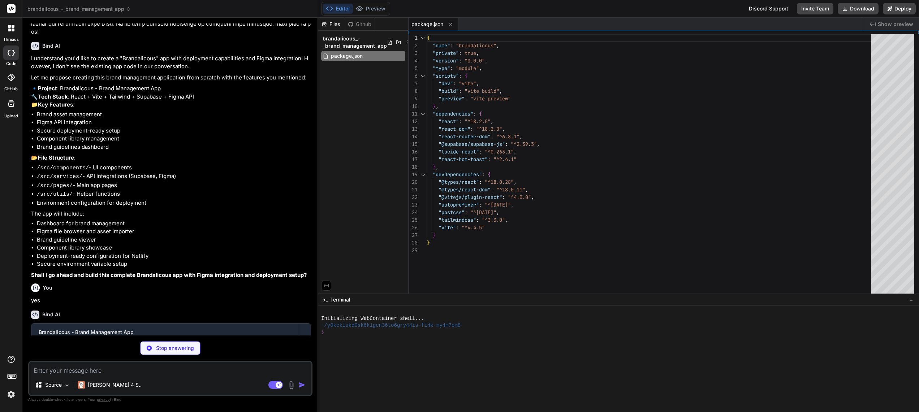
type textarea "x"
type textarea "<script type="module" src="/src/main.jsx"></script> </body> </html>"
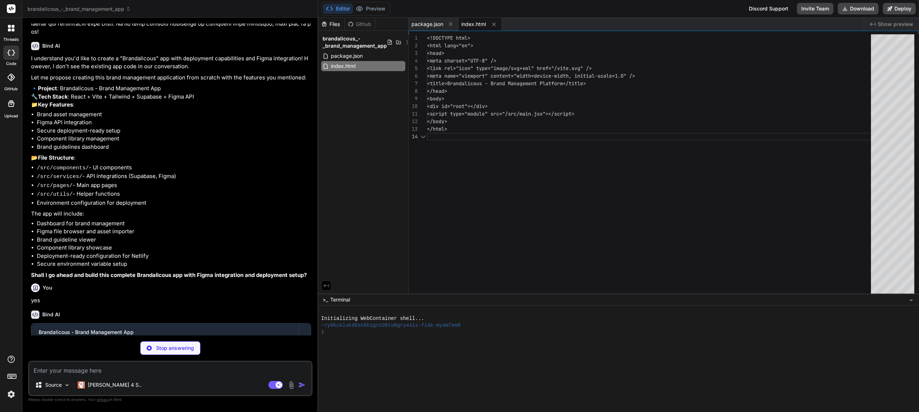
scroll to position [23, 0]
type textarea "x"
type textarea "}, }, }, }, plugins: [], }"
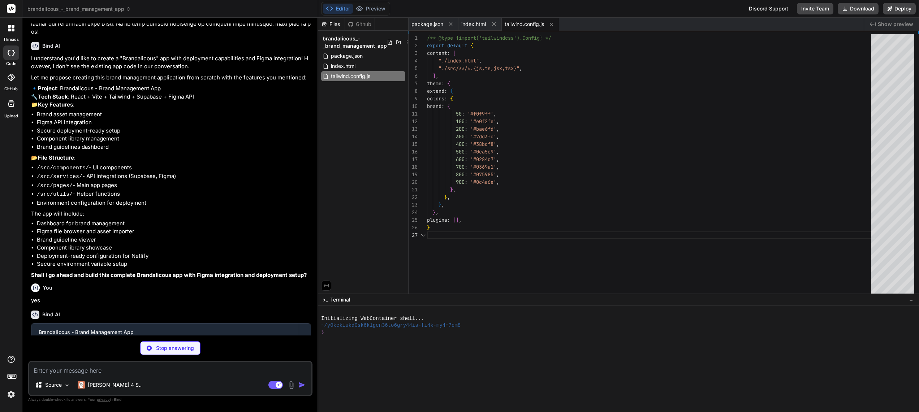
scroll to position [46, 0]
type textarea "x"
type textarea "export default { plugins: { tailwindcss: {}, autoprefixer: {}, }, }"
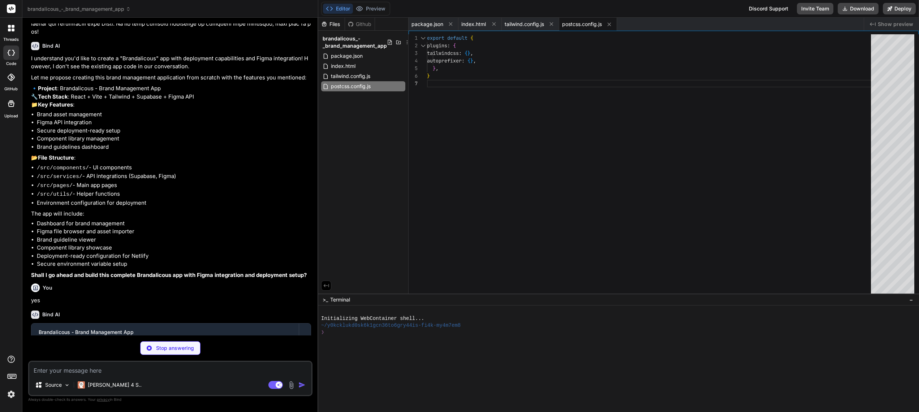
type textarea "x"
type textarea "import { defineConfig } from 'vite' import react from '@vitejs/plugin-react' ex…"
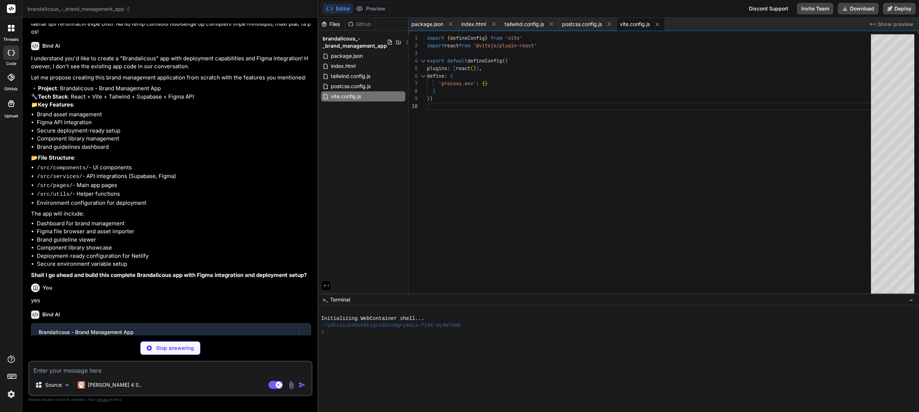
type textarea "x"
type textarea "VITE_SUPABASE_URL=your_supabase_url VITE_SUPABASE_ANON_KEY=your_supabase_anon_k…"
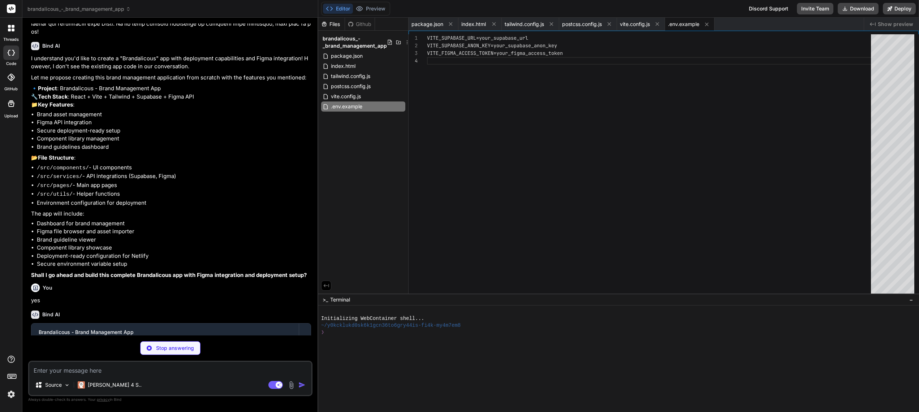
type textarea "x"
type textarea "<App /> <Toaster position="top-right" /> </BrowserRouter> </React.StrictMode>, )"
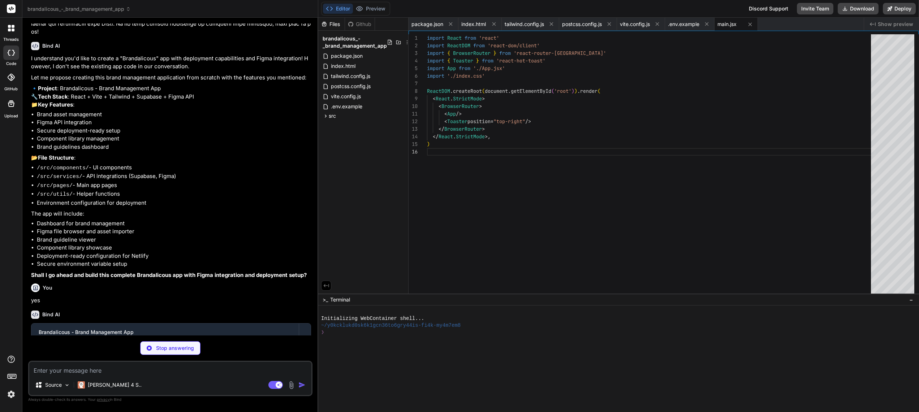
scroll to position [38, 0]
type textarea "x"
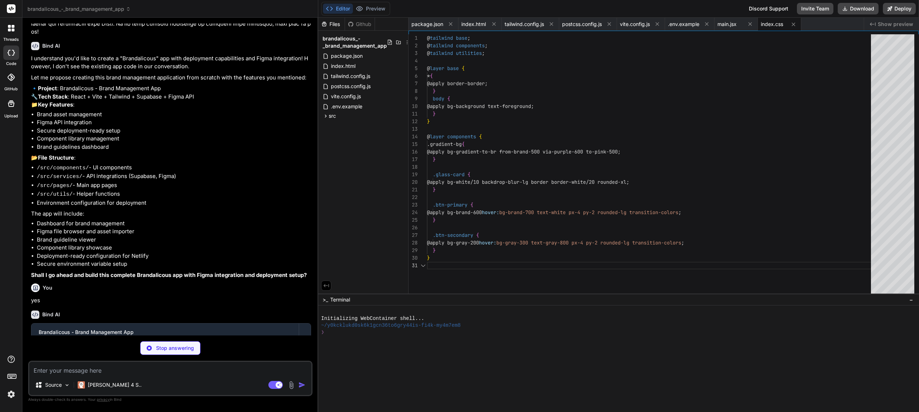
scroll to position [0, 0]
type textarea "x"
type textarea ") } export default App"
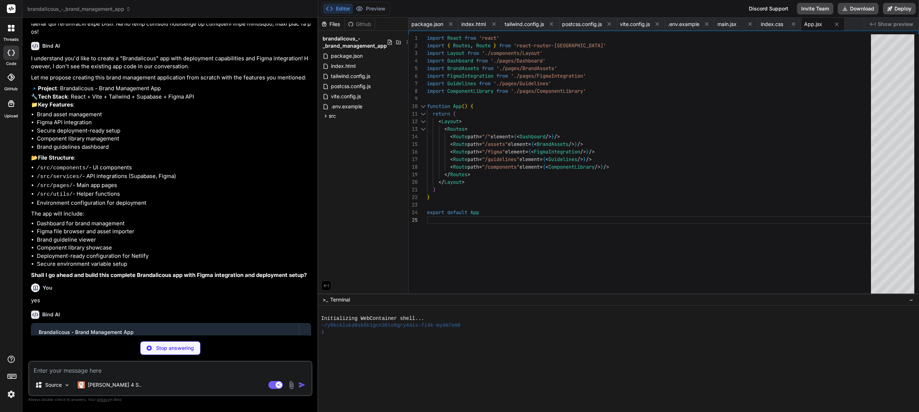
type textarea "x"
type textarea "{/* Main content */} <main className="max-w-7xl mx-auto py-6 sm:px-6 lg:px-8"> …"
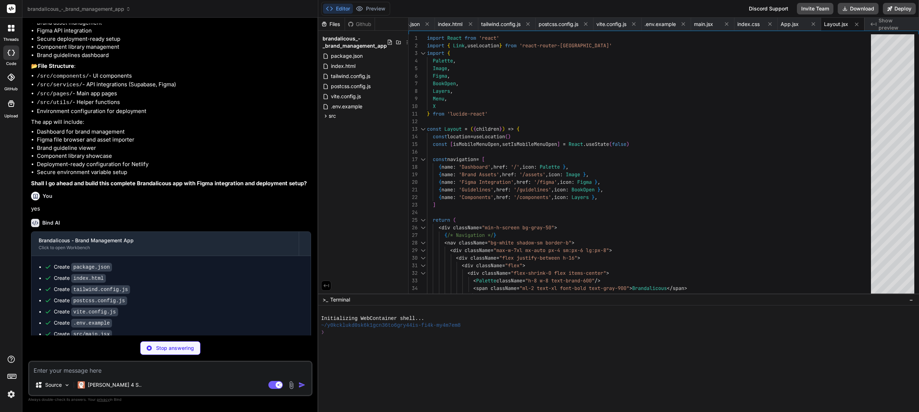
scroll to position [371, 0]
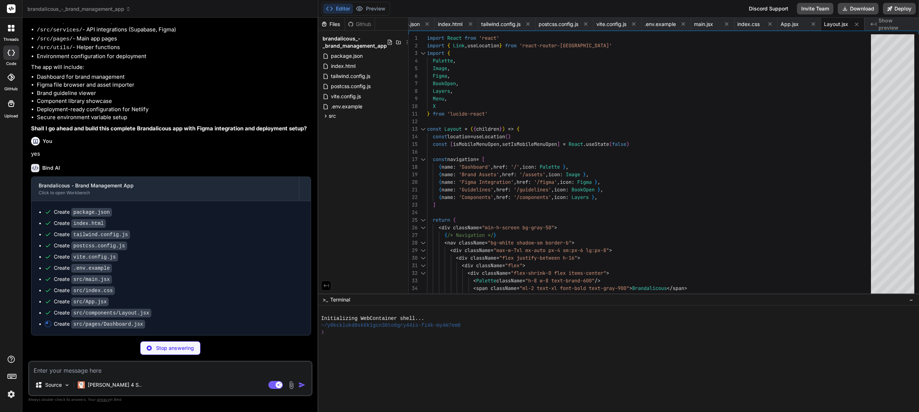
type textarea "x"
type textarea "</div> ) } export default Dashboard"
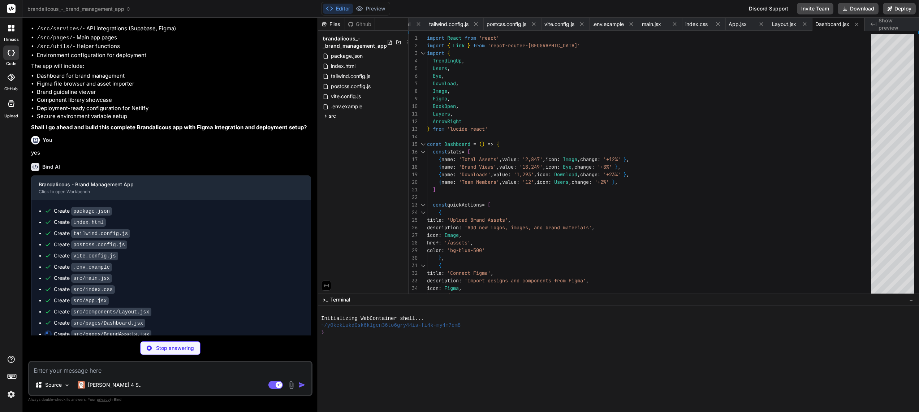
type textarea "x"
type textarea "</div> ) } export default FigmaIntegration"
type textarea "x"
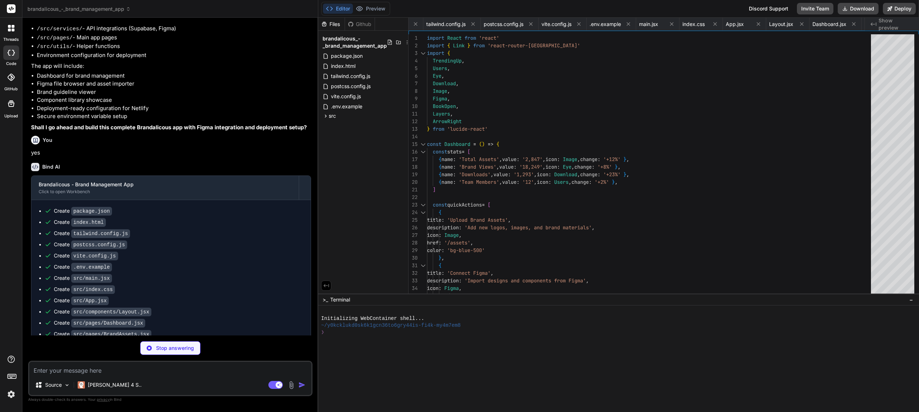
type textarea "</div> ) } export default ComponentLibrary"
type textarea "x"
type textarea "if (error) throw error return data } } export const supabaseService = new Supab…"
type textarea "x"
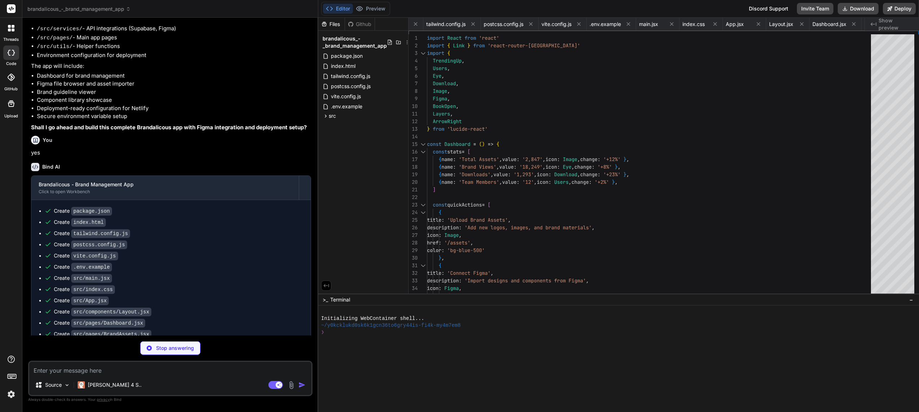
type textarea "x"
type textarea "status = 200 [context.production.environment] VITE_APP_ENV = "production""
type textarea "x"
